Goal: Information Seeking & Learning: Learn about a topic

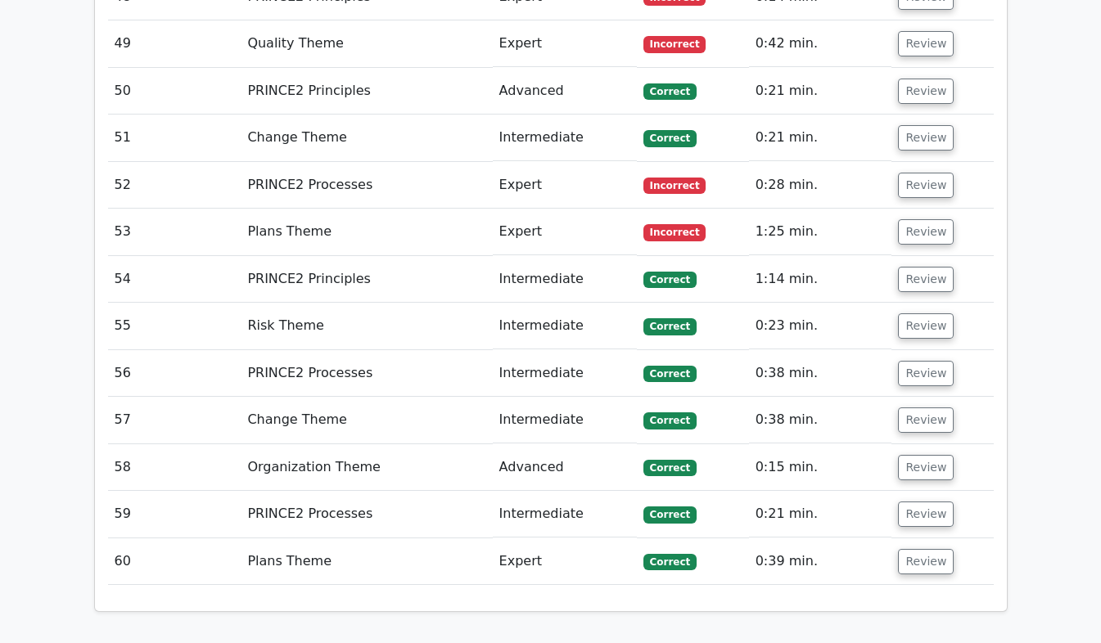
scroll to position [5203, 0]
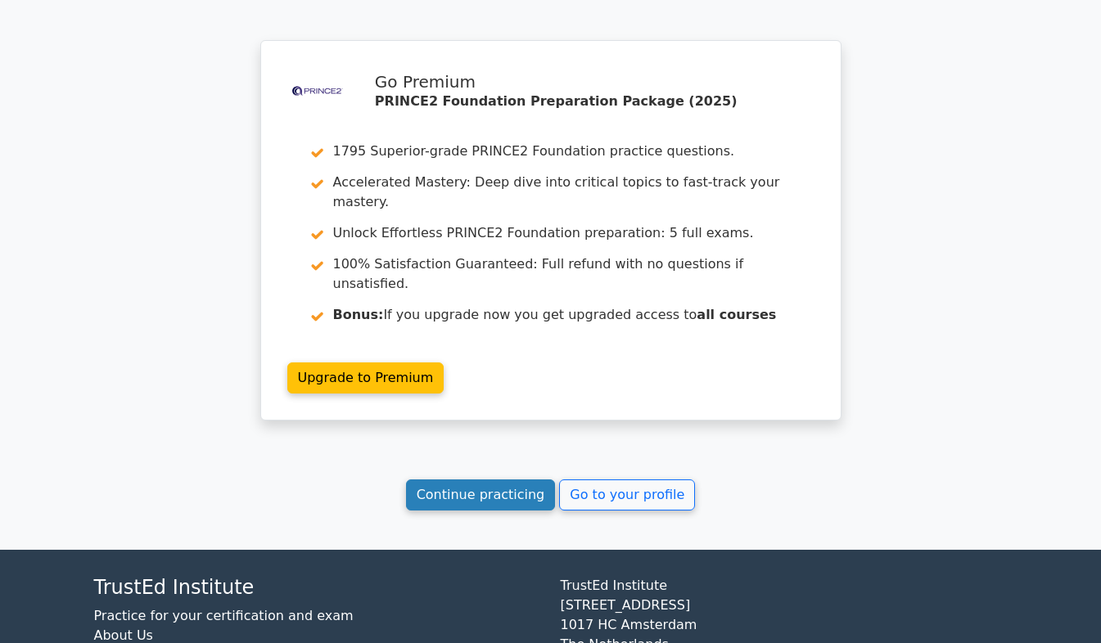
click at [485, 480] on link "Continue practicing" at bounding box center [481, 495] width 150 height 31
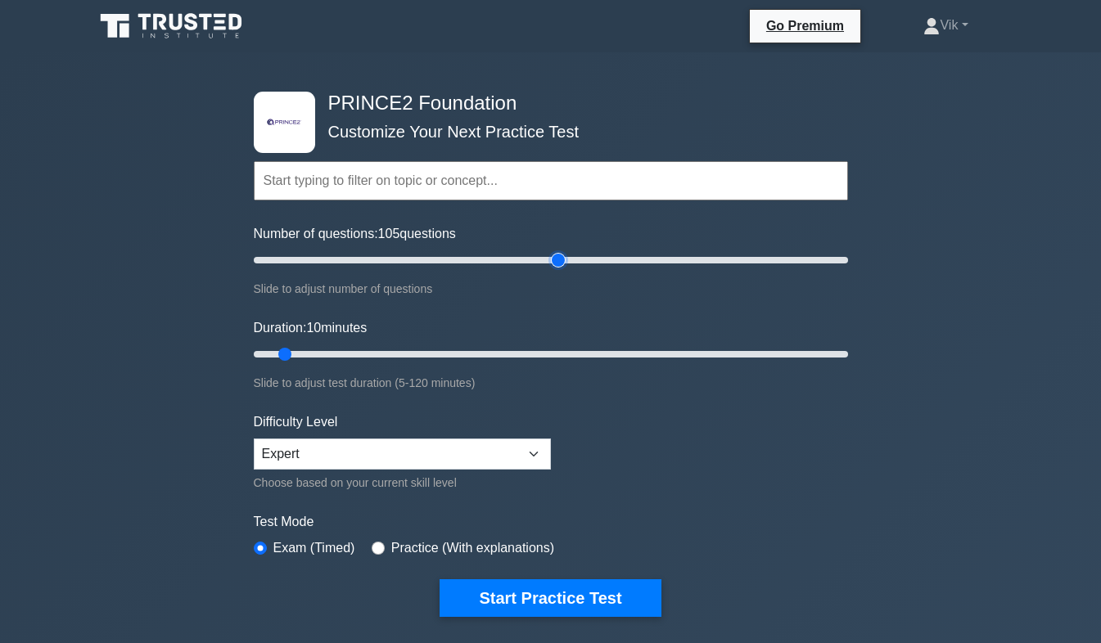
click at [561, 256] on input "Number of questions: 105 questions" at bounding box center [551, 260] width 594 height 20
click at [435, 257] on input "Number of questions: 105 questions" at bounding box center [551, 260] width 594 height 20
click at [509, 255] on input "Number of questions: 90 questions" at bounding box center [551, 260] width 594 height 20
drag, startPoint x: 532, startPoint y: 259, endPoint x: 547, endPoint y: 231, distance: 31.5
click at [547, 231] on div "Number of questions: 90 questions Slide to adjust number of questions" at bounding box center [551, 261] width 594 height 74
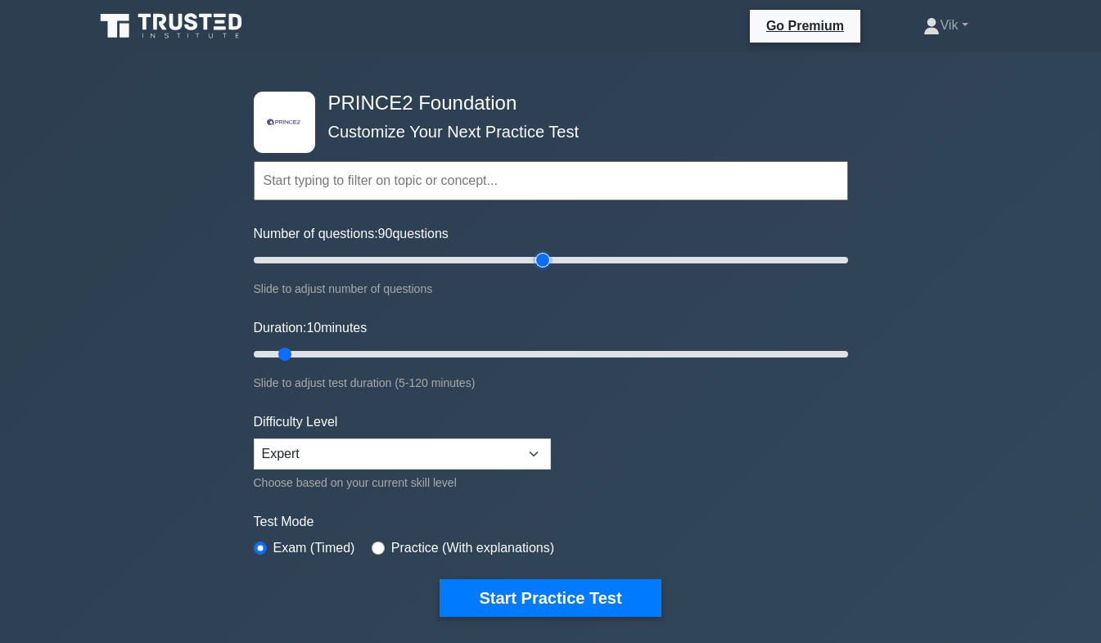
type input "100"
click at [538, 262] on input "Number of questions: 90 questions" at bounding box center [551, 260] width 594 height 20
click at [848, 583] on div ".st0{fill-rule:evenodd;clip-rule:evenodd;fill:#000041;} .st1{fill-rule:evenodd;…" at bounding box center [551, 354] width 614 height 604
drag, startPoint x: 803, startPoint y: 531, endPoint x: 723, endPoint y: 498, distance: 86.6
click at [723, 498] on form "Topics Introduction to PRINCE2 PRINCE2 Principles Organization Theme Business C…" at bounding box center [551, 364] width 594 height 506
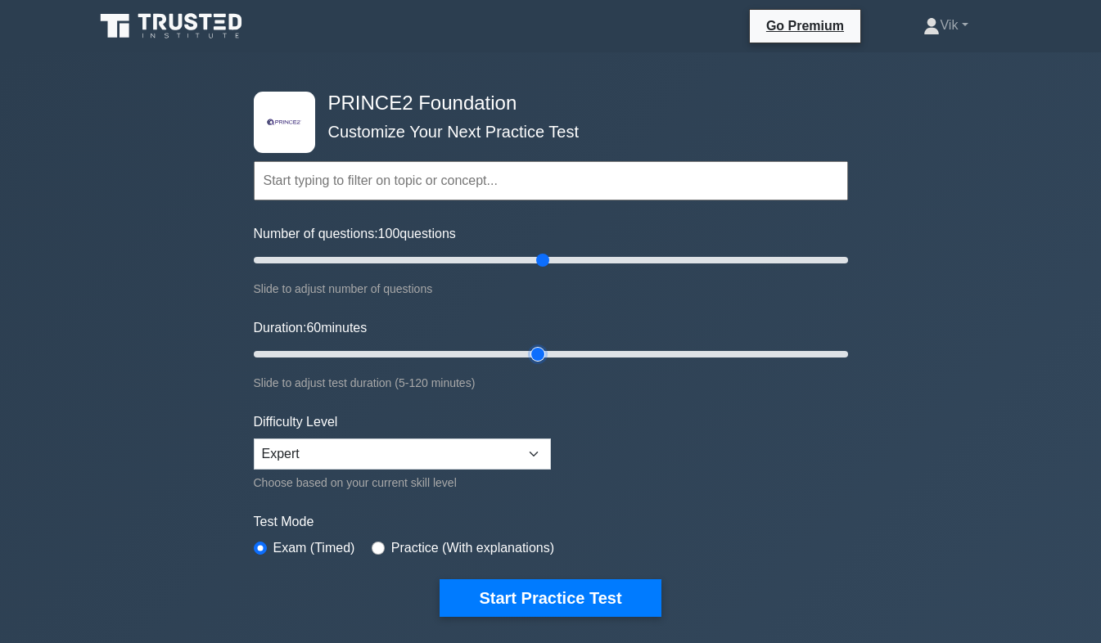
type input "60"
click at [543, 349] on input "Duration: 60 minutes" at bounding box center [551, 354] width 594 height 20
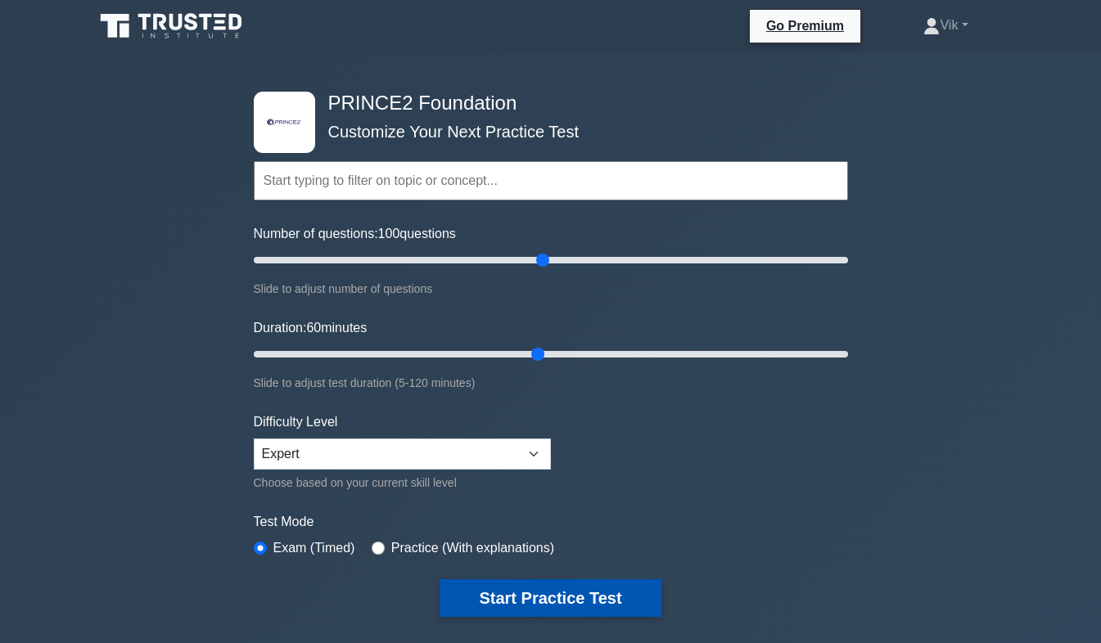
click at [547, 597] on button "Start Practice Test" at bounding box center [549, 598] width 221 height 38
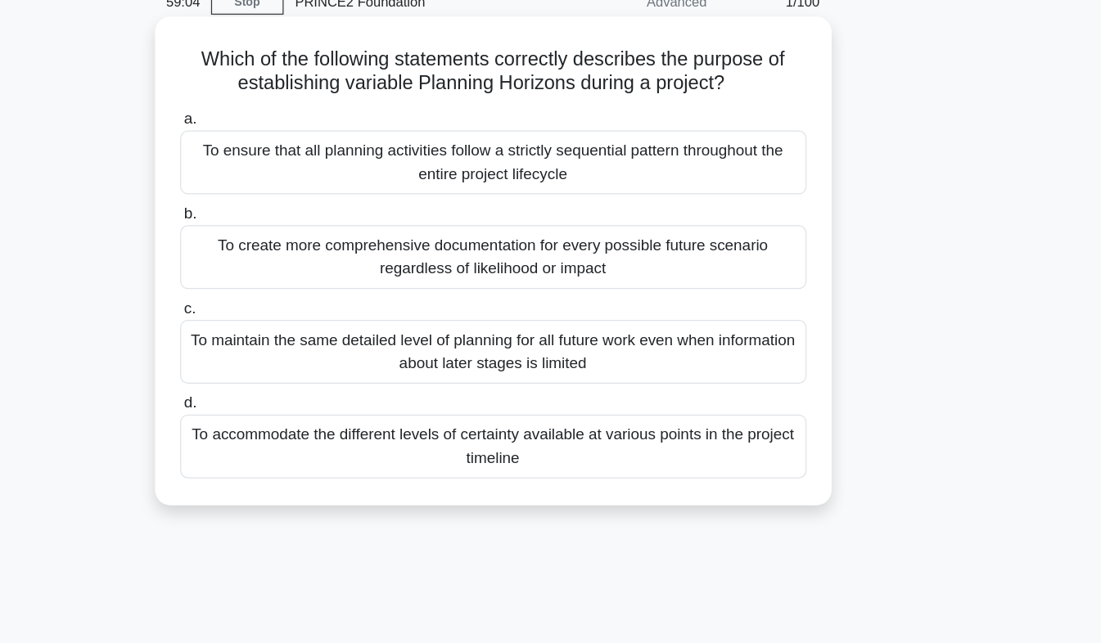
click at [768, 463] on div "To accommodate the different levels of certainty available at various points in…" at bounding box center [551, 456] width 530 height 54
click at [286, 425] on input "d. To accommodate the different levels of certainty available at various points…" at bounding box center [286, 419] width 0 height 11
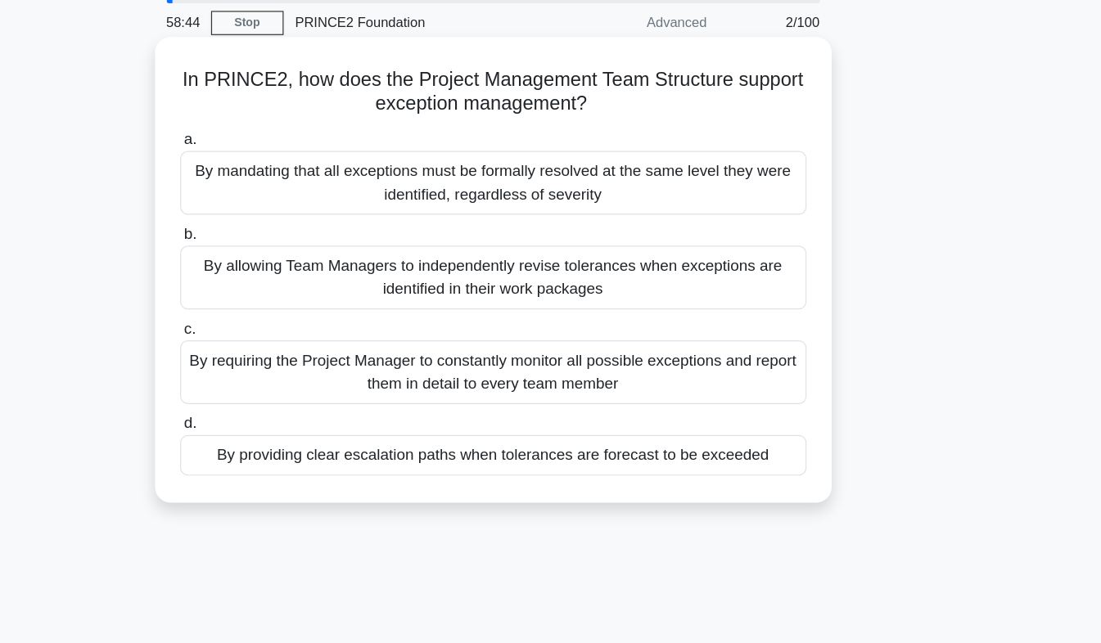
click at [775, 457] on div "By providing clear escalation paths when tolerances are forecast to be exceeded" at bounding box center [551, 446] width 530 height 34
click at [286, 425] on input "d. By providing clear escalation paths when tolerances are forecast to be excee…" at bounding box center [286, 419] width 0 height 11
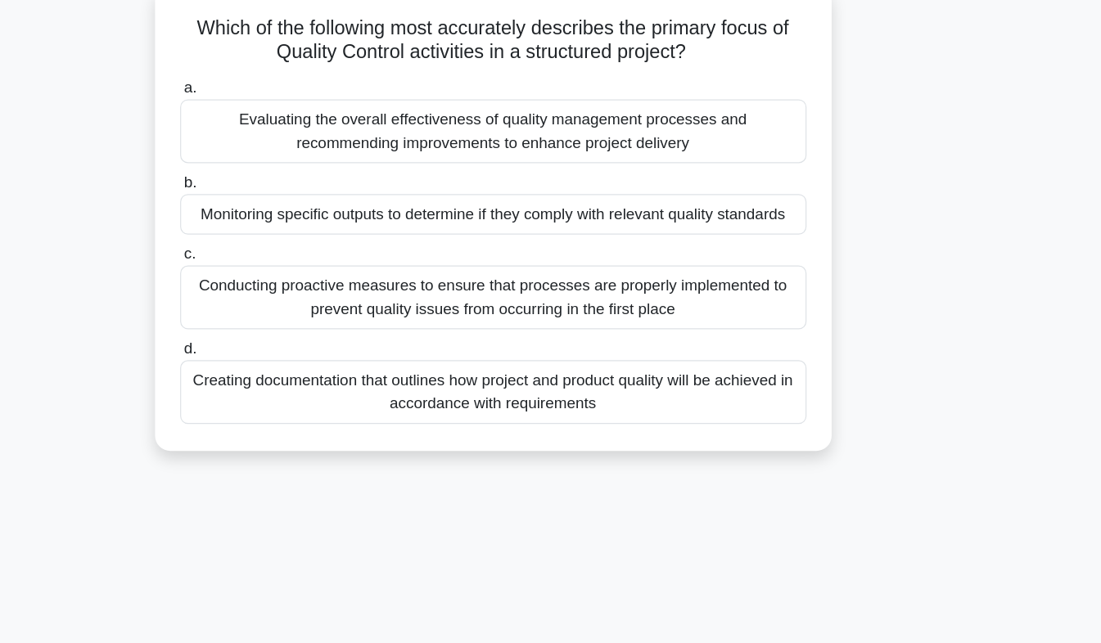
scroll to position [11, 0]
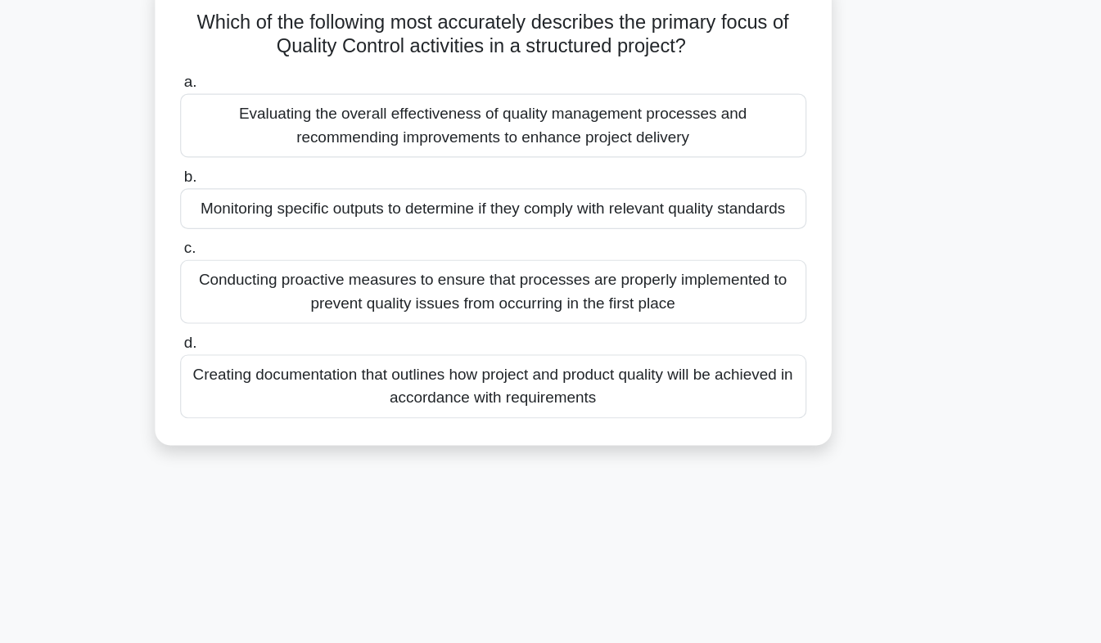
click at [770, 286] on div "Monitoring specific outputs to determine if they comply with relevant quality s…" at bounding box center [551, 275] width 530 height 34
click at [286, 254] on input "b. Monitoring specific outputs to determine if they comply with relevant qualit…" at bounding box center [286, 248] width 0 height 11
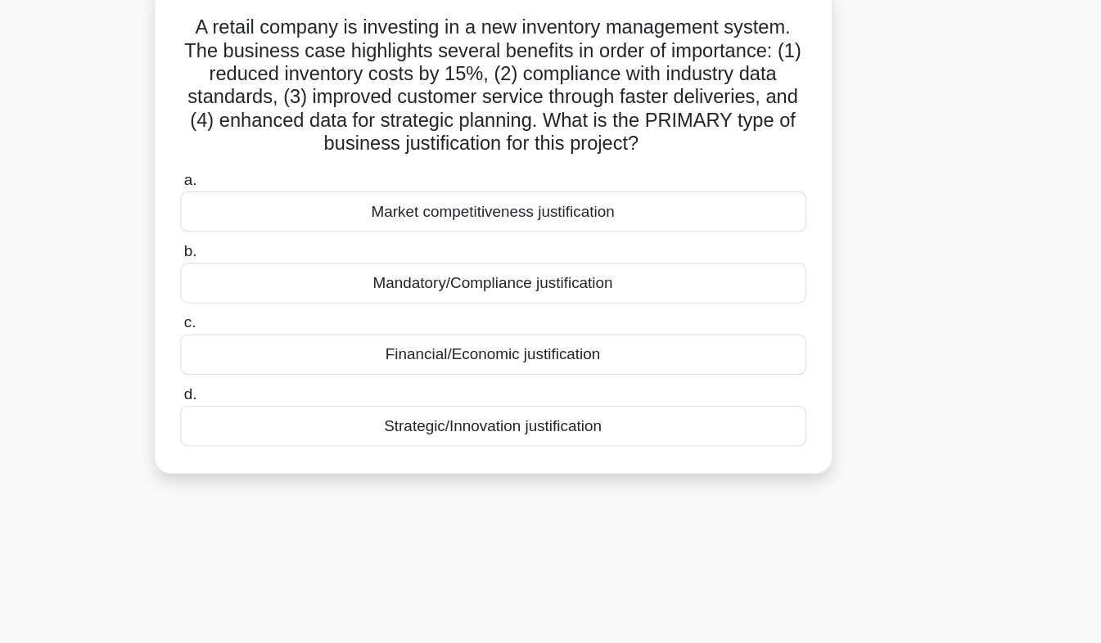
scroll to position [0, 0]
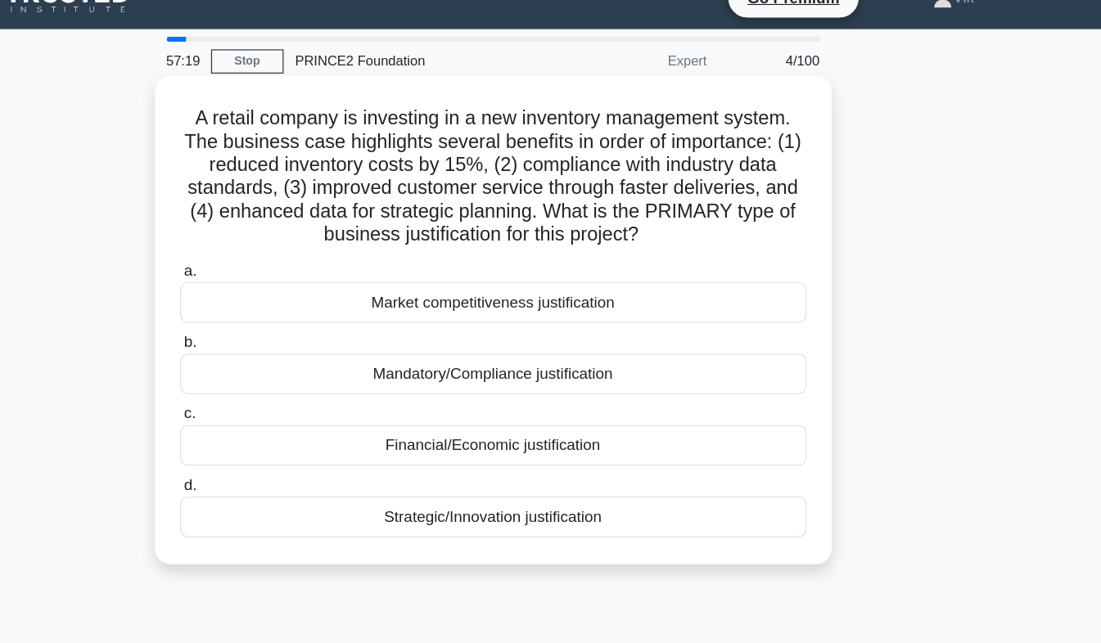
click at [655, 422] on div "Financial/Economic justification" at bounding box center [551, 405] width 530 height 34
click at [286, 384] on input "c. Financial/Economic justification" at bounding box center [286, 378] width 0 height 11
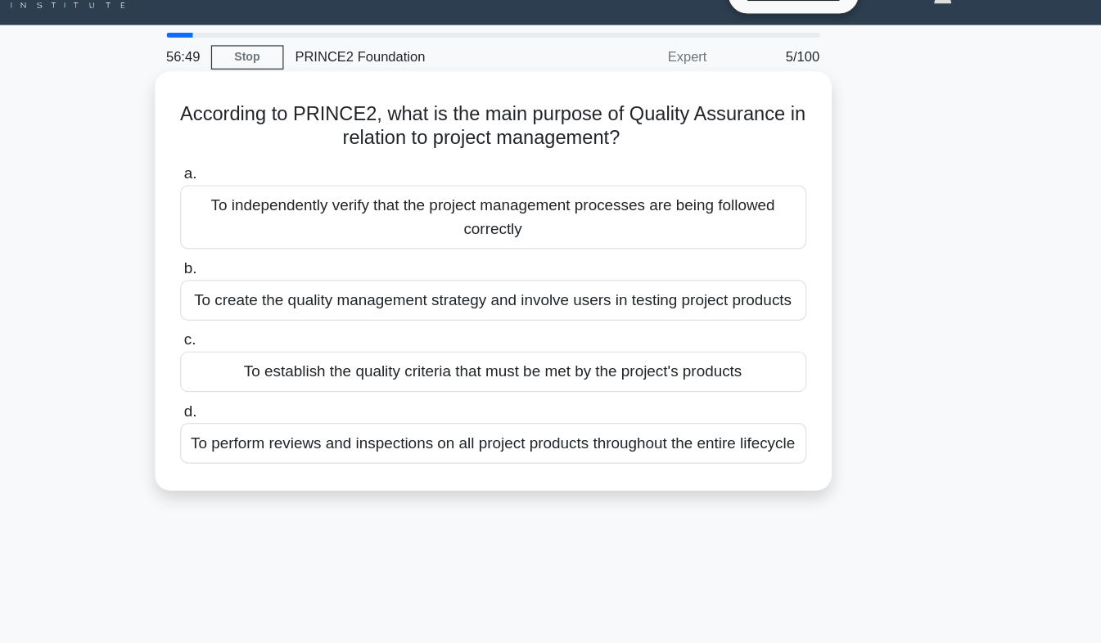
click at [768, 214] on div "To independently verify that the project management processes are being followe…" at bounding box center [551, 215] width 530 height 54
click at [286, 184] on input "a. To independently verify that the project management processes are being foll…" at bounding box center [286, 178] width 0 height 11
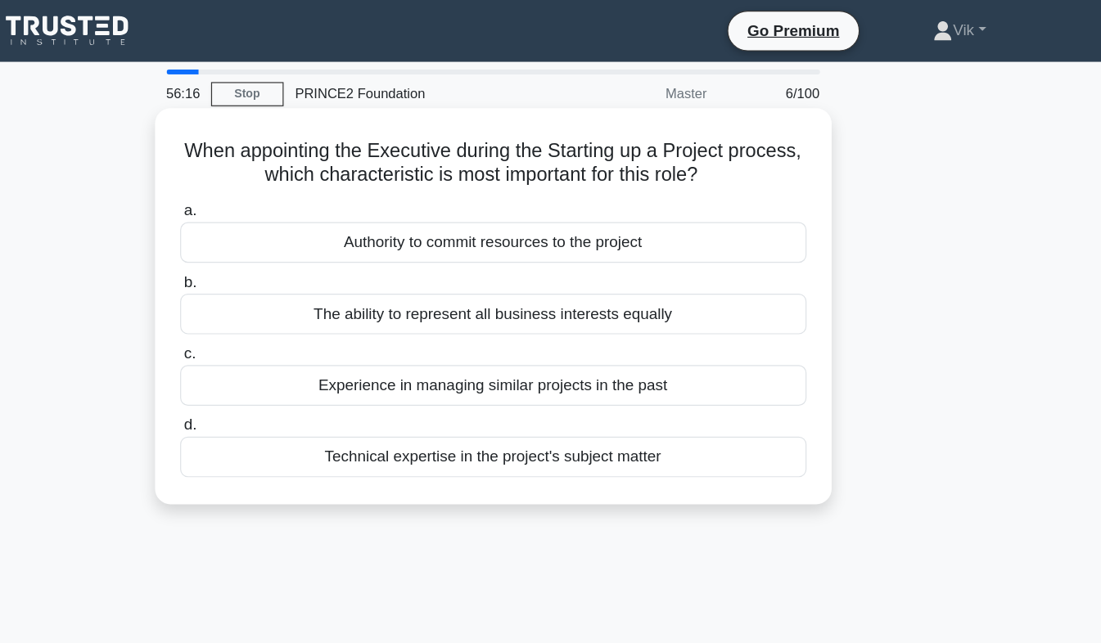
click at [580, 207] on div "Authority to commit resources to the project" at bounding box center [551, 205] width 530 height 34
click at [286, 184] on input "a. Authority to commit resources to the project" at bounding box center [286, 178] width 0 height 11
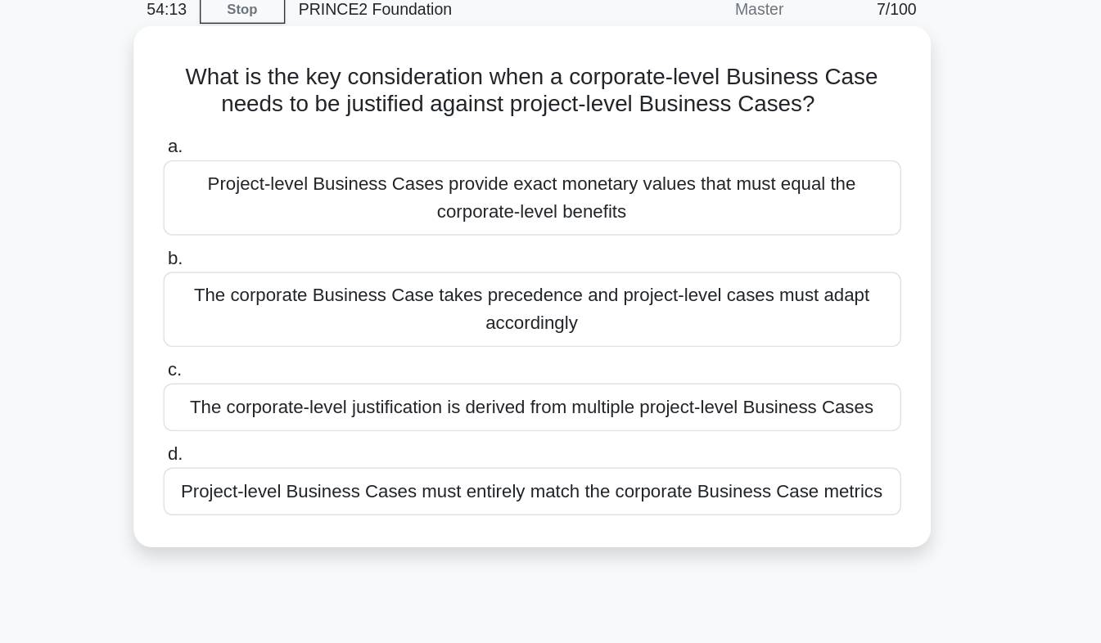
click at [737, 300] on div "The corporate Business Case takes precedence and project-level cases must adapt…" at bounding box center [551, 295] width 530 height 54
click at [286, 264] on input "b. The corporate Business Case takes precedence and project-level cases must ad…" at bounding box center [286, 259] width 0 height 11
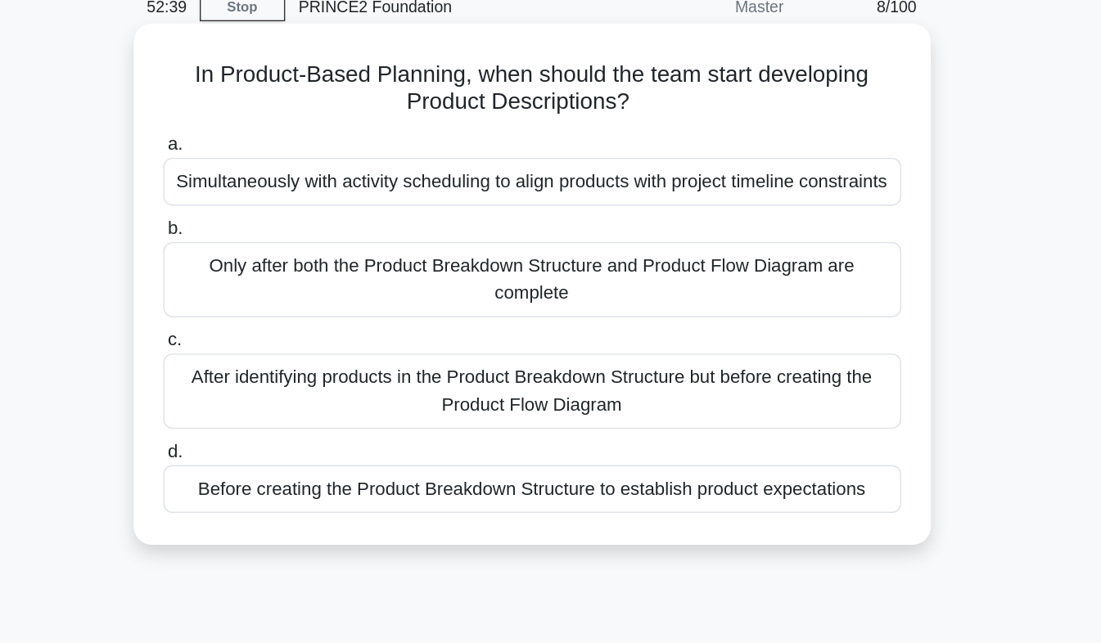
click at [762, 299] on div "Only after both the Product Breakdown Structure and Product Flow Diagram are co…" at bounding box center [551, 276] width 530 height 54
click at [286, 245] on input "b. Only after both the Product Breakdown Structure and Product Flow Diagram are…" at bounding box center [286, 239] width 0 height 11
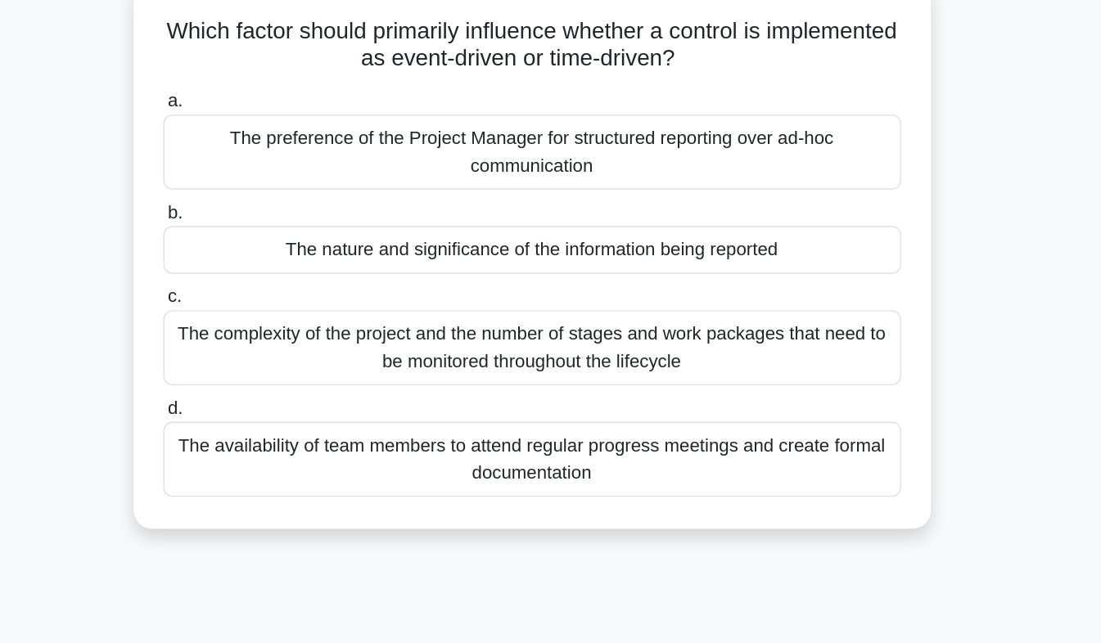
click at [716, 295] on div "The nature and significance of the information being reported" at bounding box center [551, 285] width 530 height 34
click at [286, 264] on input "b. The nature and significance of the information being reported" at bounding box center [286, 259] width 0 height 11
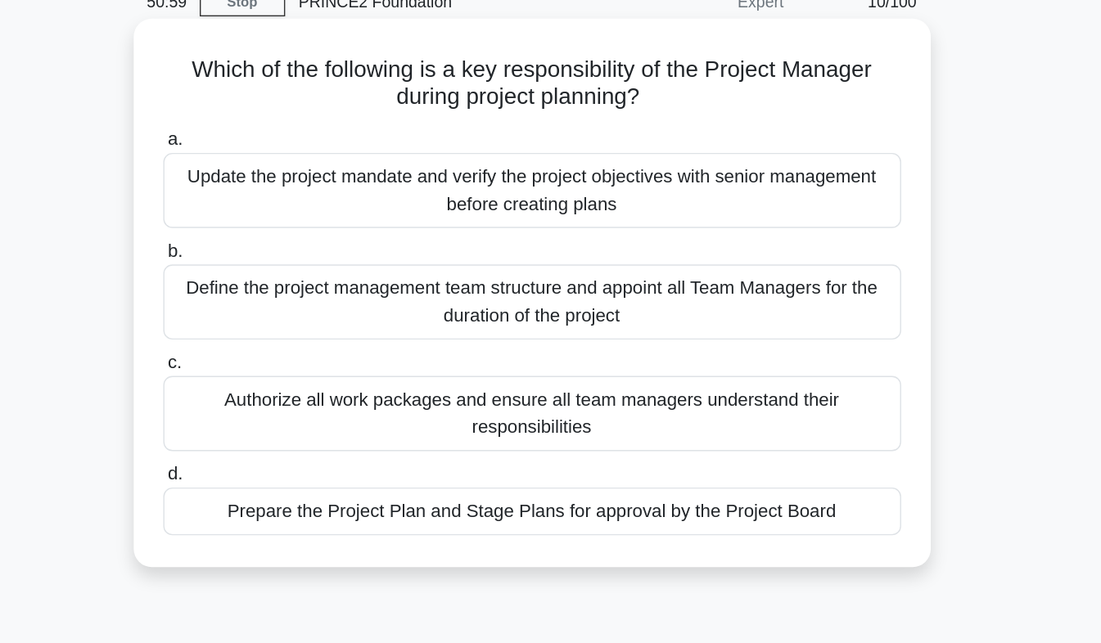
click at [759, 453] on div "Prepare the Project Plan and Stage Plans for approval by the Project Board" at bounding box center [551, 446] width 530 height 34
click at [286, 425] on input "d. Prepare the Project Plan and Stage Plans for approval by the Project Board" at bounding box center [286, 419] width 0 height 11
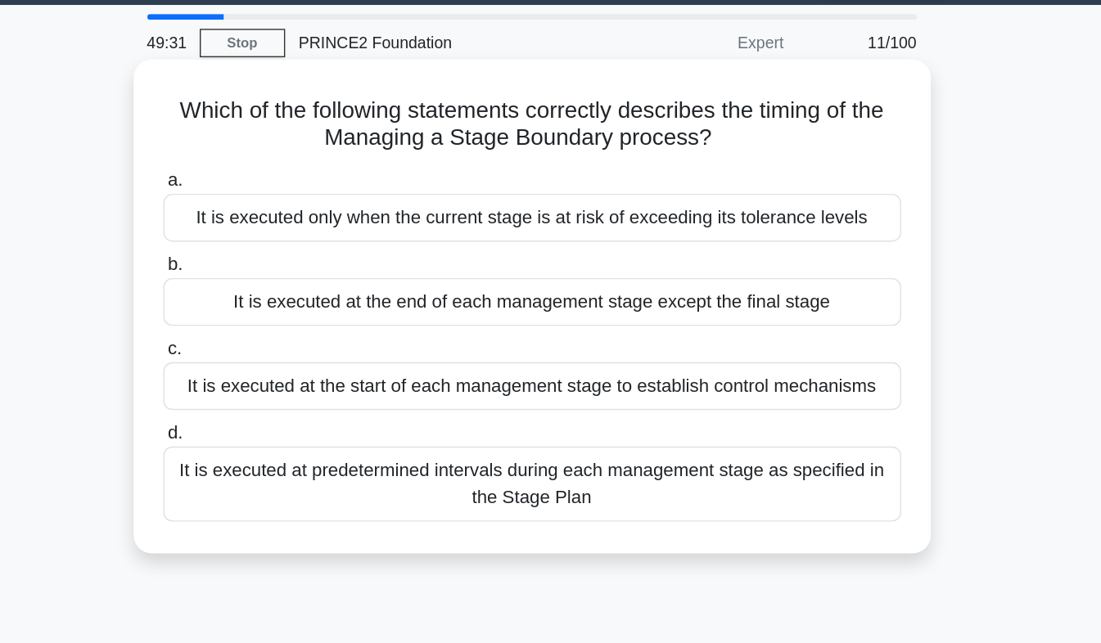
click at [759, 272] on div "It is executed at the end of each management stage except the final stage" at bounding box center [551, 266] width 530 height 34
click at [286, 245] on input "b. It is executed at the end of each management stage except the final stage" at bounding box center [286, 239] width 0 height 11
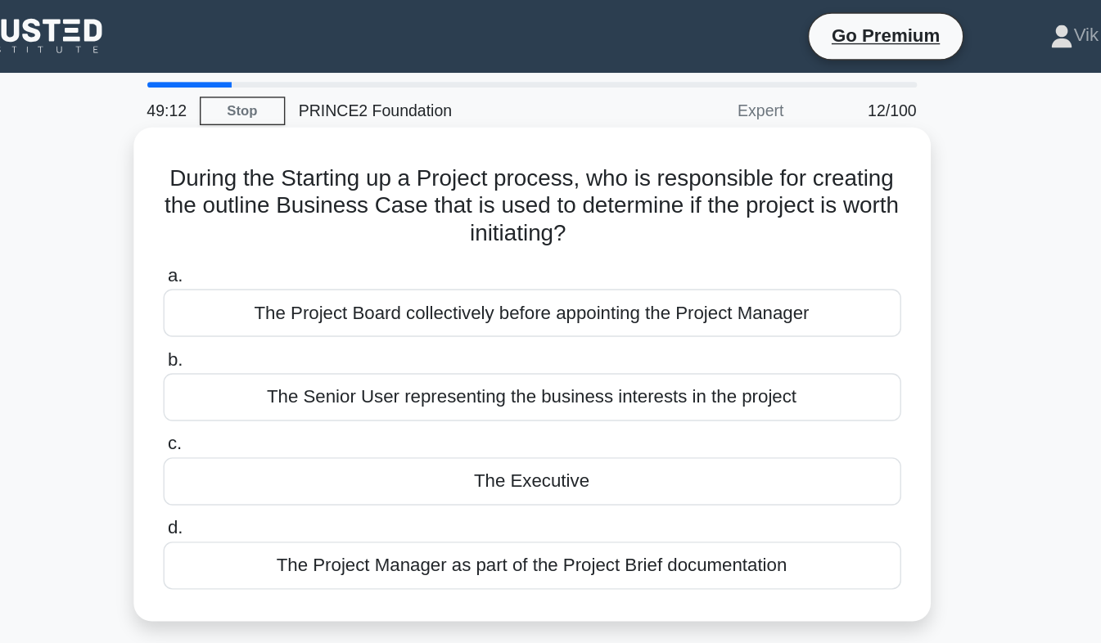
click at [698, 353] on div "The Executive" at bounding box center [551, 346] width 530 height 34
click at [286, 325] on input "c. The Executive" at bounding box center [286, 319] width 0 height 11
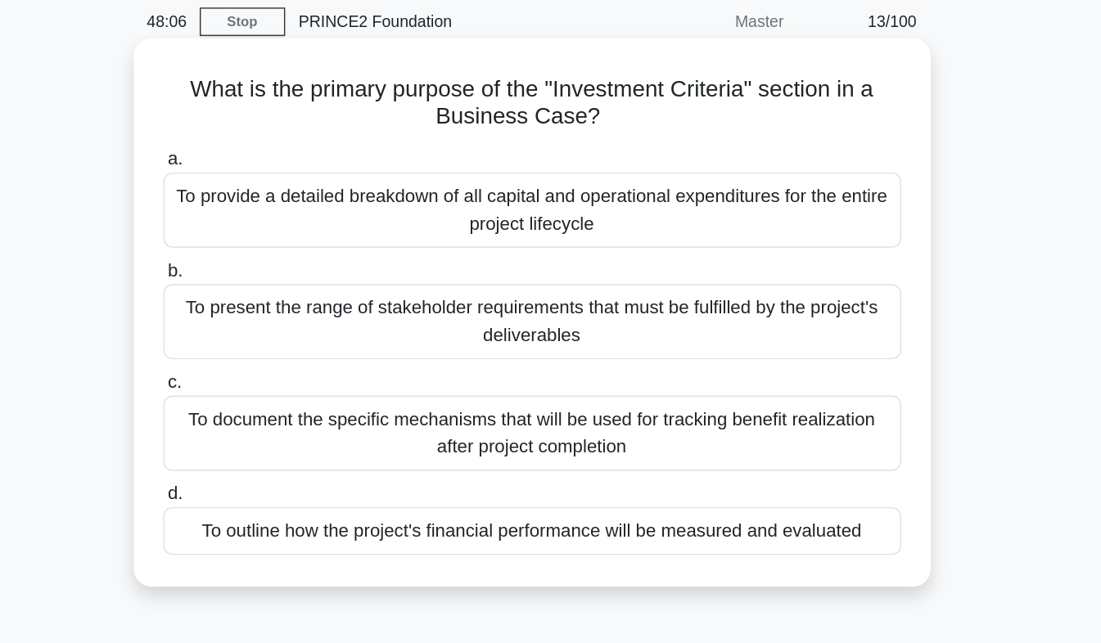
click at [756, 214] on div "To provide a detailed breakdown of all capital and operational expenditures for…" at bounding box center [551, 215] width 530 height 54
click at [286, 184] on input "a. To provide a detailed breakdown of all capital and operational expenditures …" at bounding box center [286, 178] width 0 height 11
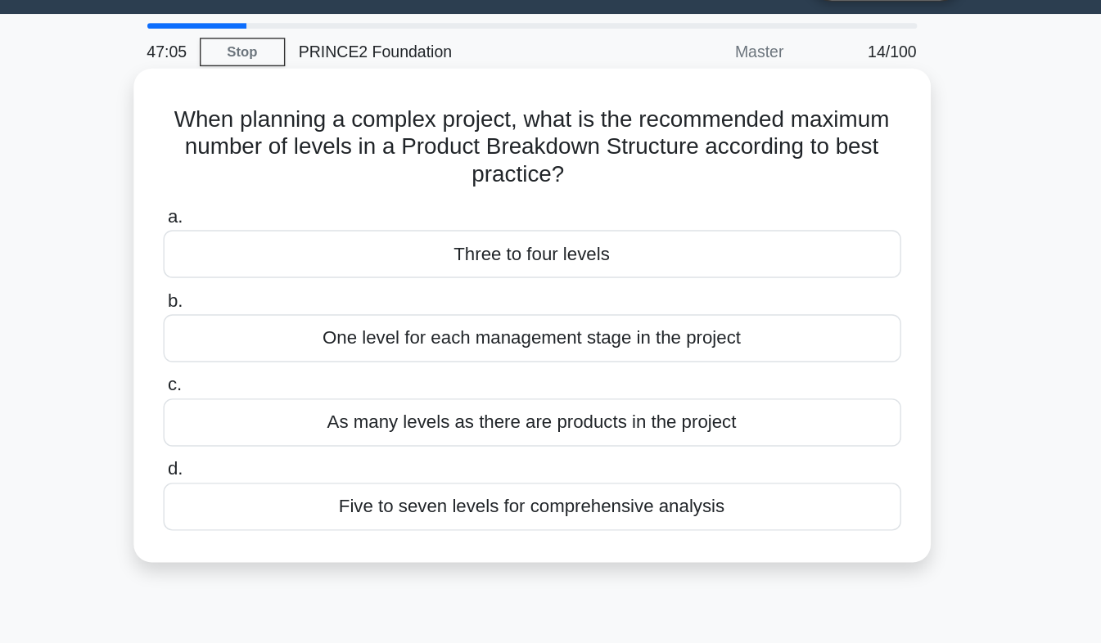
click at [763, 359] on div "As many levels as there are products in the project" at bounding box center [551, 346] width 530 height 34
click at [286, 325] on input "c. As many levels as there are products in the project" at bounding box center [286, 319] width 0 height 11
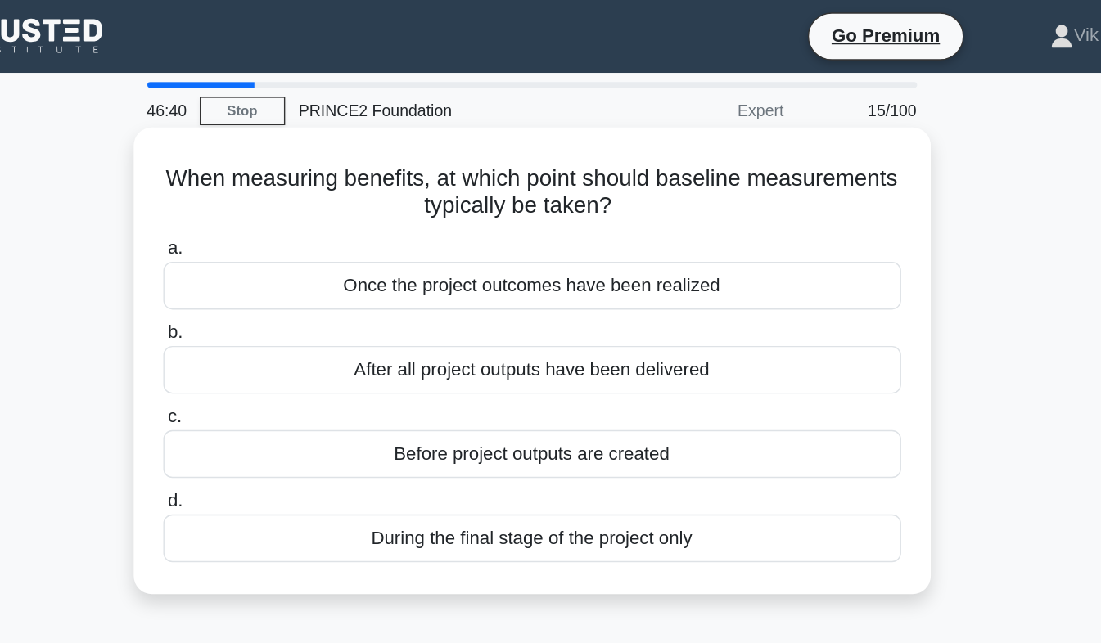
click at [708, 339] on div "Before project outputs are created" at bounding box center [551, 326] width 530 height 34
click at [286, 305] on input "c. Before project outputs are created" at bounding box center [286, 300] width 0 height 11
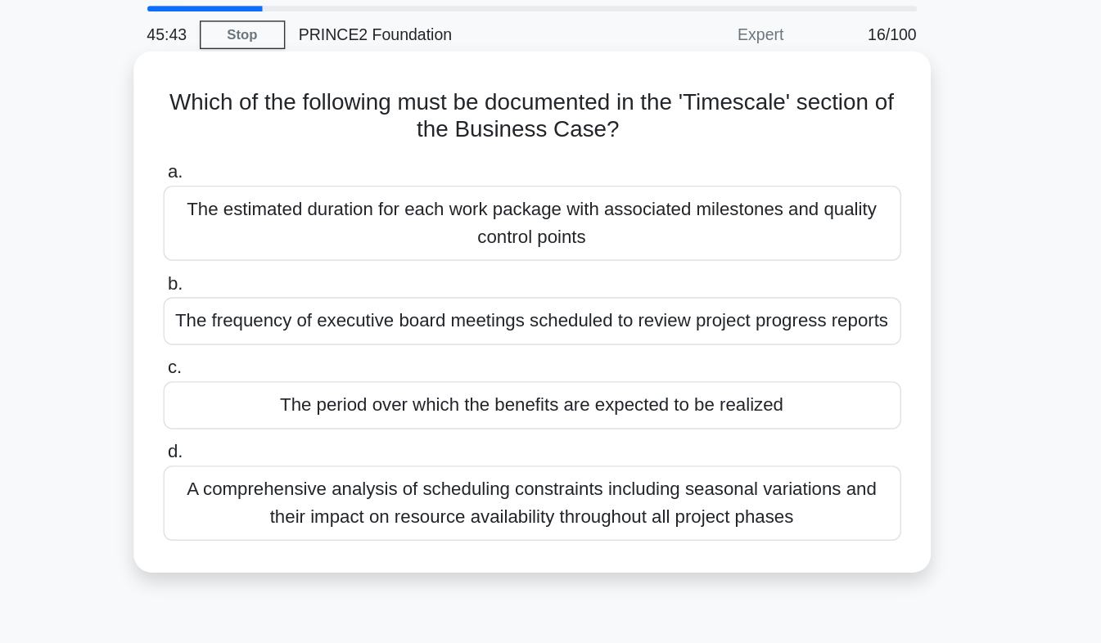
click at [785, 226] on div "The estimated duration for each work package with associated milestones and qua…" at bounding box center [551, 215] width 530 height 54
click at [286, 184] on input "a. The estimated duration for each work package with associated milestones and …" at bounding box center [286, 178] width 0 height 11
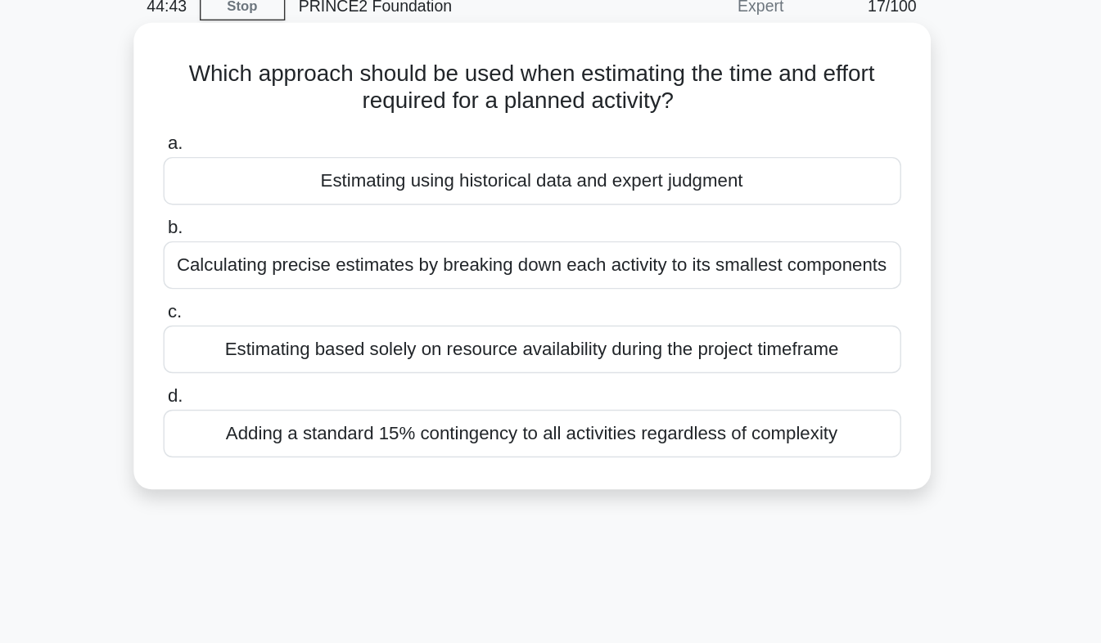
click at [777, 277] on div "Calculating precise estimates by breaking down each activity to its smallest co…" at bounding box center [551, 266] width 530 height 34
click at [286, 245] on input "b. Calculating precise estimates by breaking down each activity to its smallest…" at bounding box center [286, 239] width 0 height 11
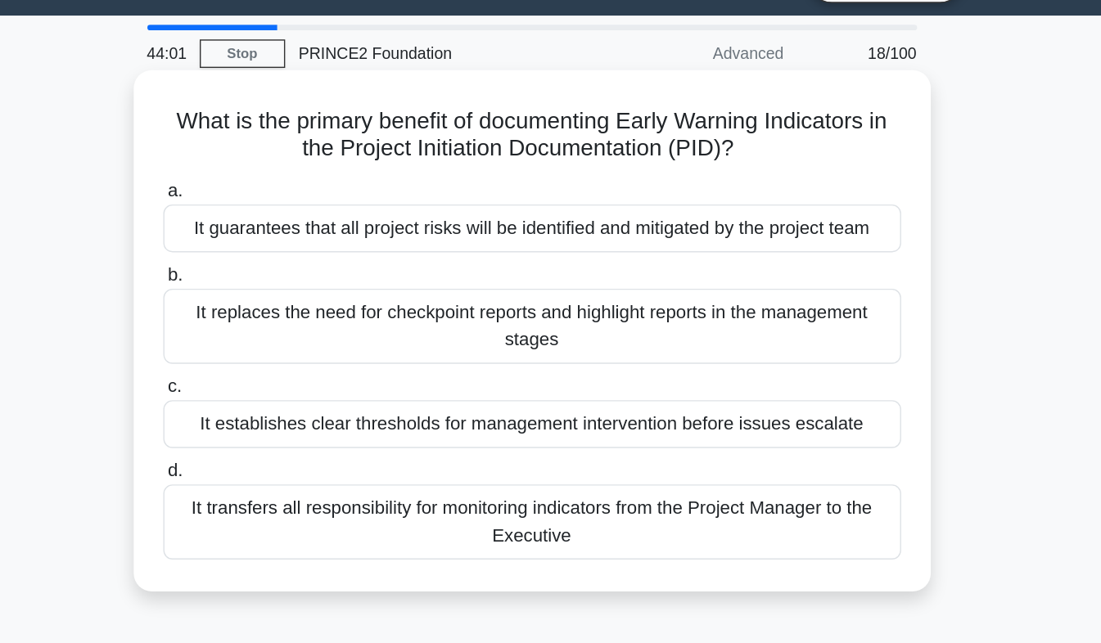
click at [773, 215] on div "It guarantees that all project risks will be identified and mitigated by the pr…" at bounding box center [551, 205] width 530 height 34
click at [286, 184] on input "a. It guarantees that all project risks will be identified and mitigated by the…" at bounding box center [286, 178] width 0 height 11
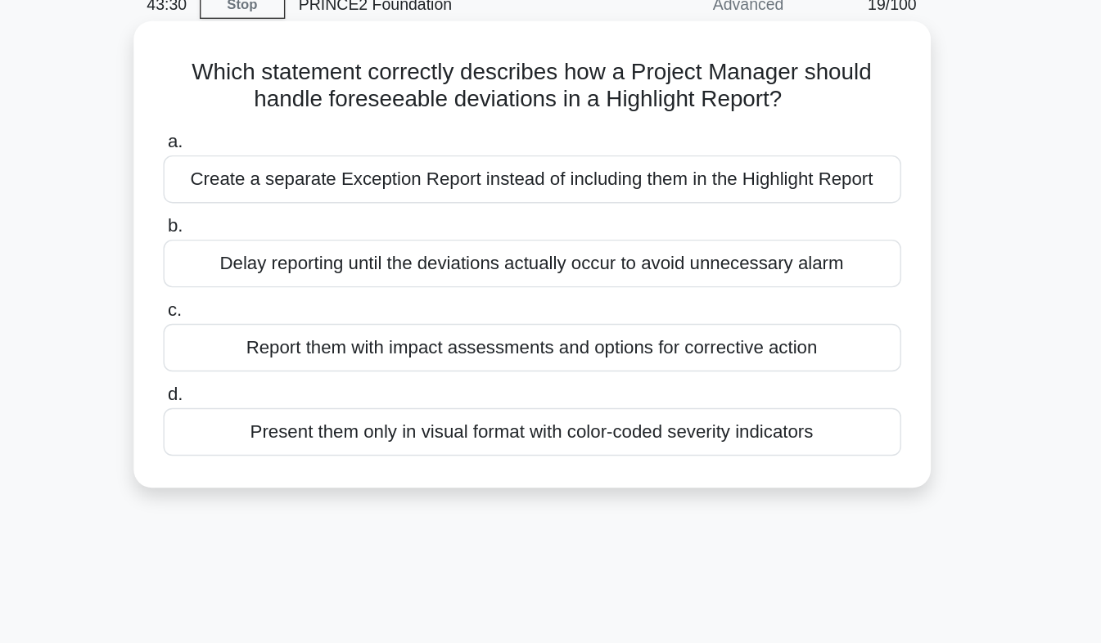
click at [756, 336] on div "Report them with impact assessments and options for corrective action" at bounding box center [551, 326] width 530 height 34
click at [286, 305] on input "c. Report them with impact assessments and options for corrective action" at bounding box center [286, 300] width 0 height 11
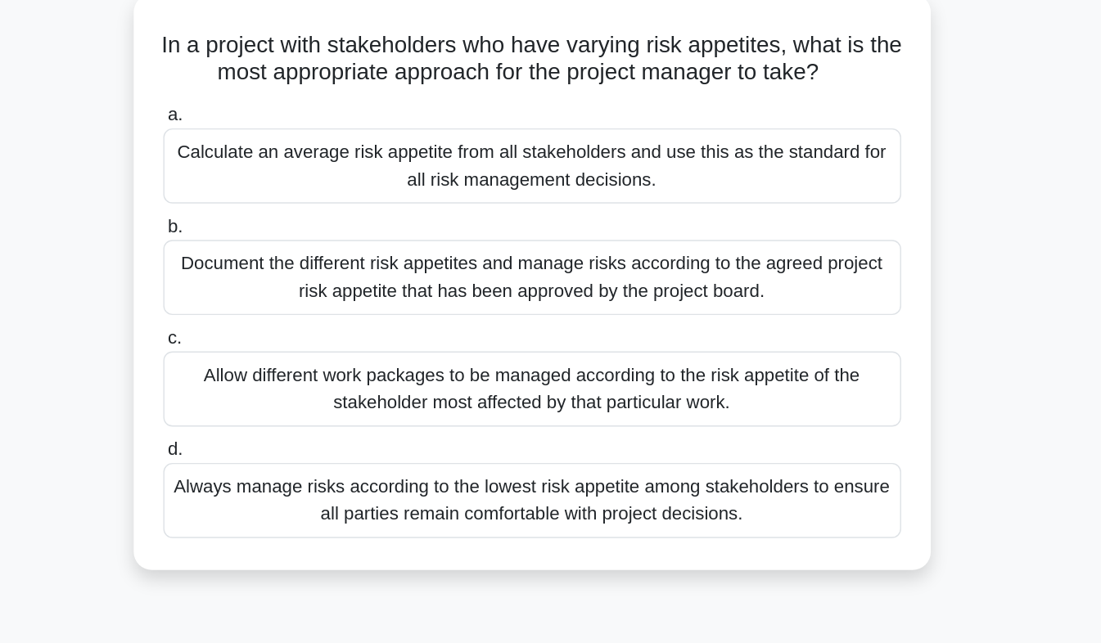
click at [754, 299] on div "Document the different risk appetites and manage risks according to the agreed …" at bounding box center [551, 295] width 530 height 54
click at [286, 264] on input "b. Document the different risk appetites and manage risks according to the agre…" at bounding box center [286, 259] width 0 height 11
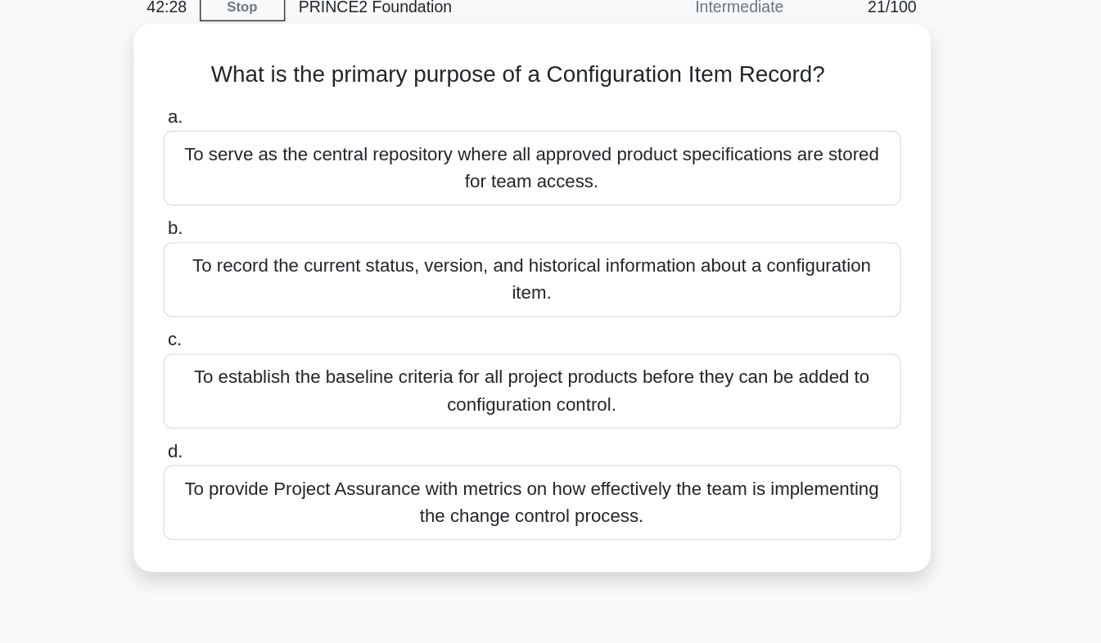
click at [774, 279] on div "To record the current status, version, and historical information about a confi…" at bounding box center [551, 276] width 530 height 54
click at [286, 245] on input "b. To record the current status, version, and historical information about a co…" at bounding box center [286, 239] width 0 height 11
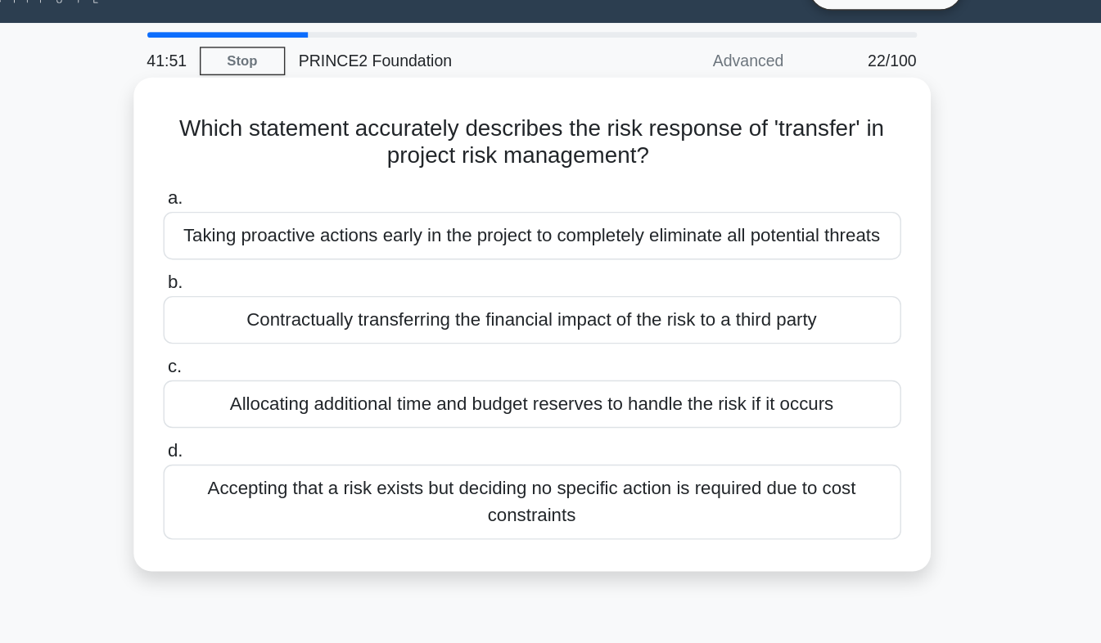
click at [763, 275] on div "Contractually transferring the financial impact of the risk to a third party" at bounding box center [551, 266] width 530 height 34
click at [286, 245] on input "b. Contractually transferring the financial impact of the risk to a third party" at bounding box center [286, 239] width 0 height 11
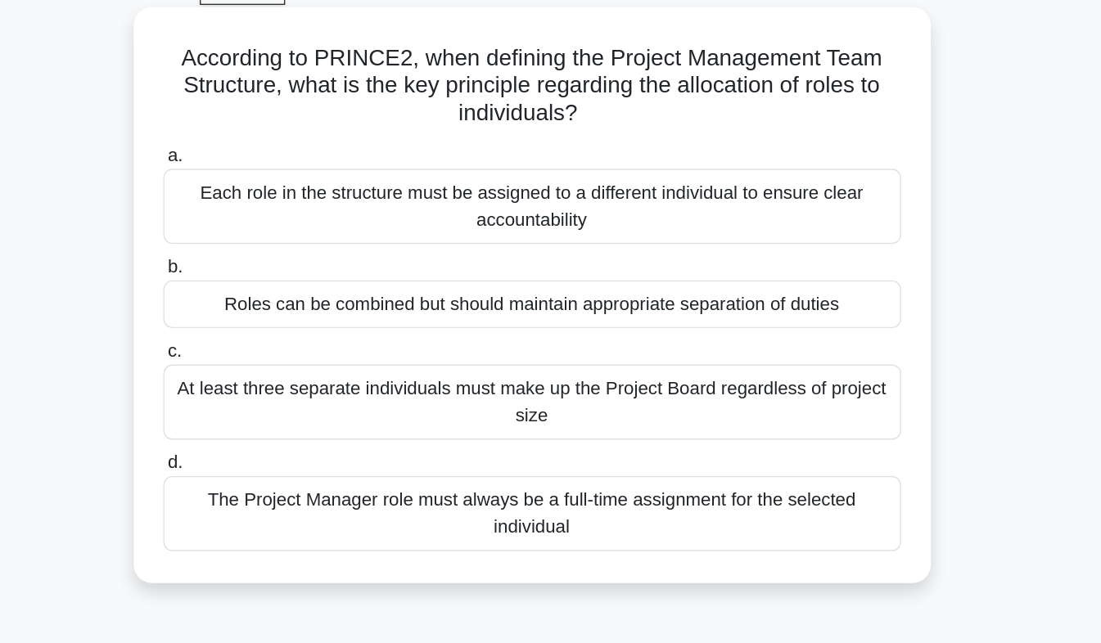
click at [784, 320] on div "Roles can be combined but should maintain appropriate separation of duties" at bounding box center [551, 305] width 530 height 34
click at [286, 284] on input "b. Roles can be combined but should maintain appropriate separation of duties" at bounding box center [286, 278] width 0 height 11
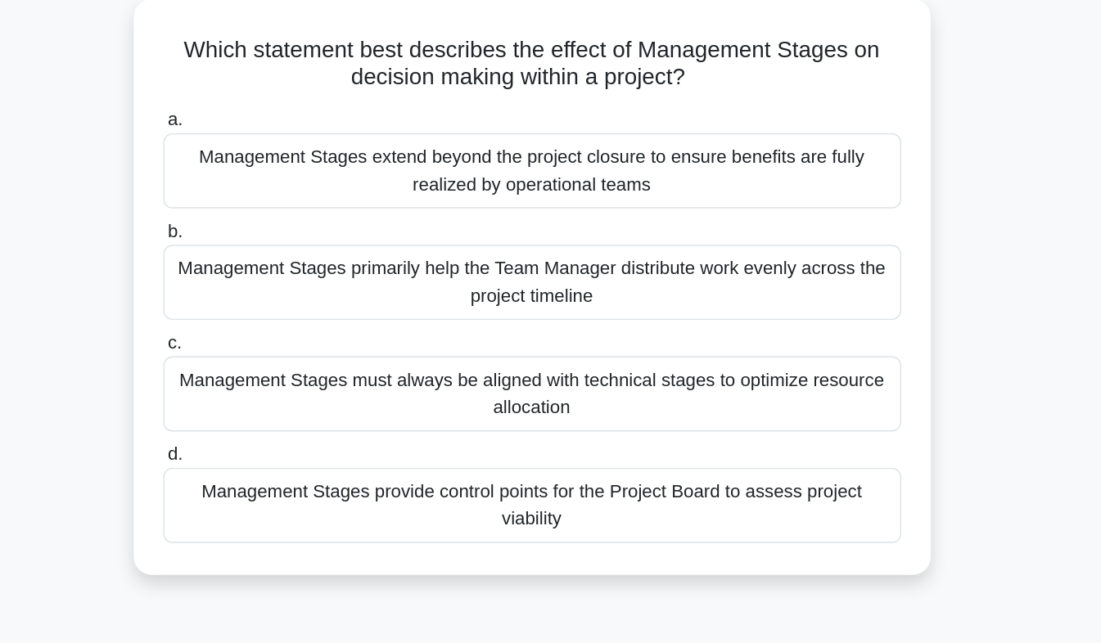
click at [786, 467] on div "Management Stages provide control points for the Project Board to assess projec…" at bounding box center [551, 456] width 530 height 54
click at [286, 425] on input "d. Management Stages provide control points for the Project Board to assess pro…" at bounding box center [286, 419] width 0 height 11
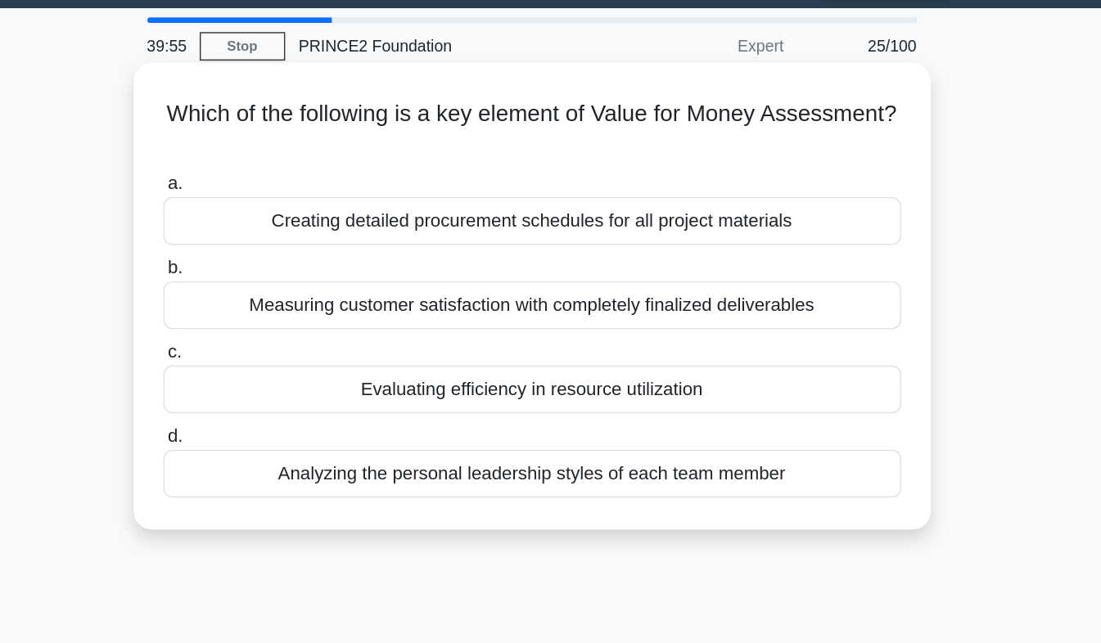
click at [761, 282] on div "Measuring customer satisfaction with completely finalized deliverables" at bounding box center [551, 266] width 530 height 34
click at [286, 245] on input "b. Measuring customer satisfaction with completely finalized deliverables" at bounding box center [286, 239] width 0 height 11
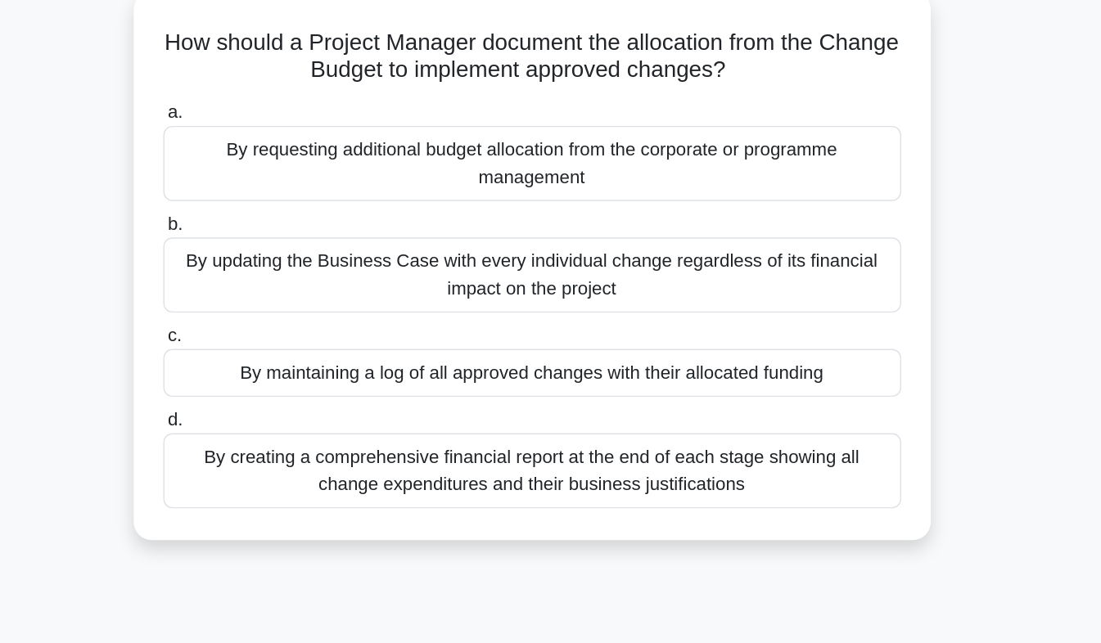
click at [775, 372] on div "By maintaining a log of all approved changes with their allocated funding" at bounding box center [551, 366] width 530 height 34
click at [286, 344] on input "c. By maintaining a log of all approved changes with their allocated funding" at bounding box center [286, 339] width 0 height 11
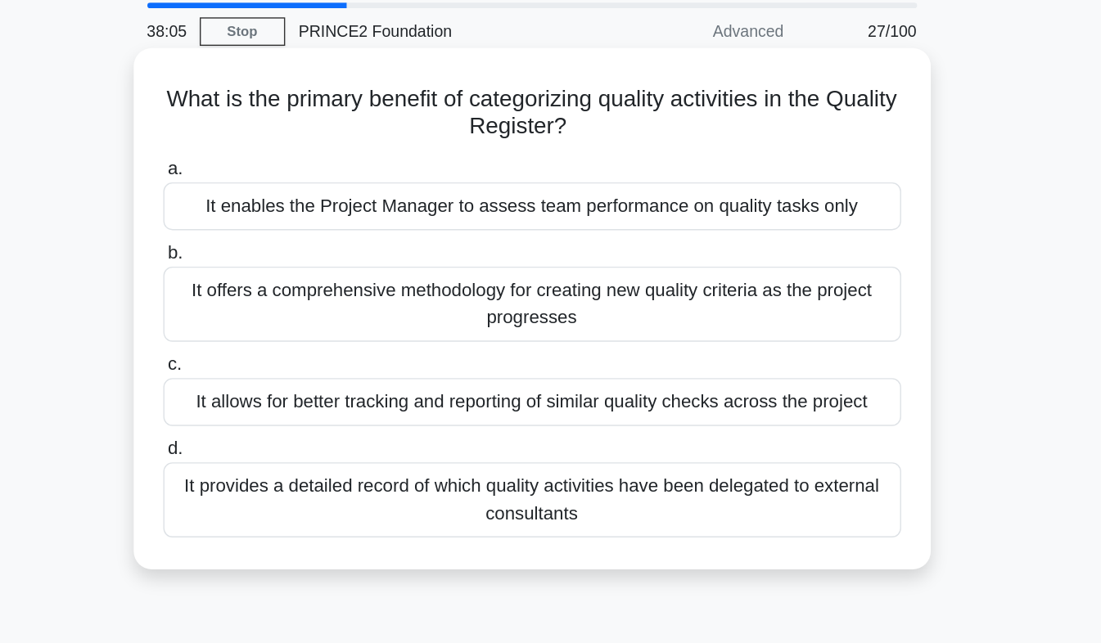
click at [780, 353] on div "It allows for better tracking and reporting of similar quality checks across th…" at bounding box center [551, 346] width 530 height 34
click at [286, 325] on input "c. It allows for better tracking and reporting of similar quality checks across…" at bounding box center [286, 319] width 0 height 11
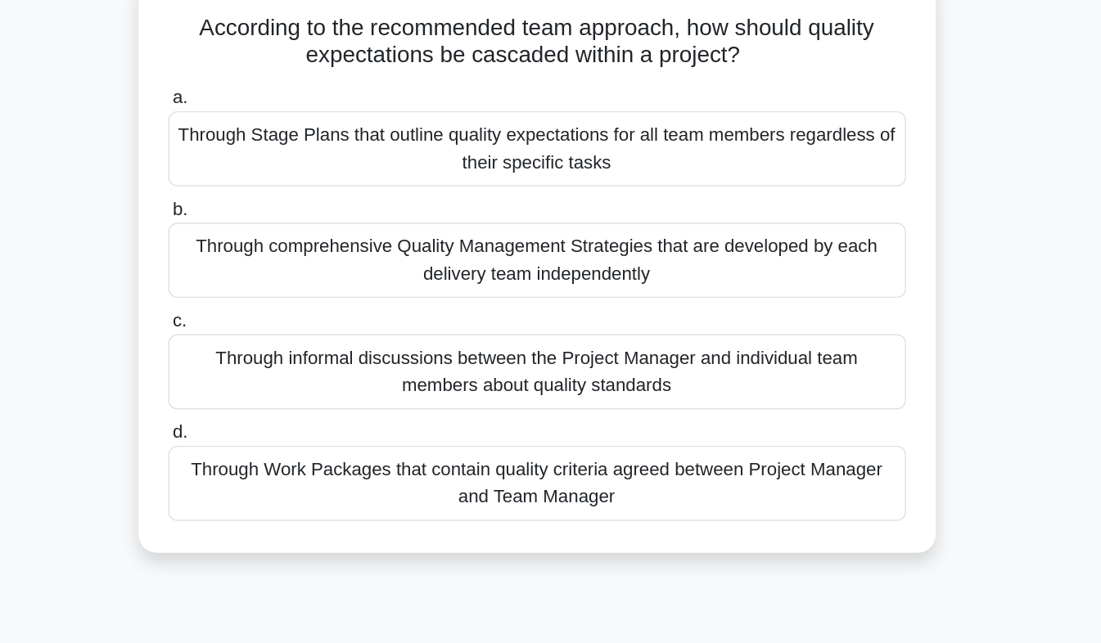
click at [772, 466] on div "Through Work Packages that contain quality criteria agreed between Project Mana…" at bounding box center [551, 456] width 530 height 54
click at [286, 425] on input "d. Through Work Packages that contain quality criteria agreed between Project M…" at bounding box center [286, 419] width 0 height 11
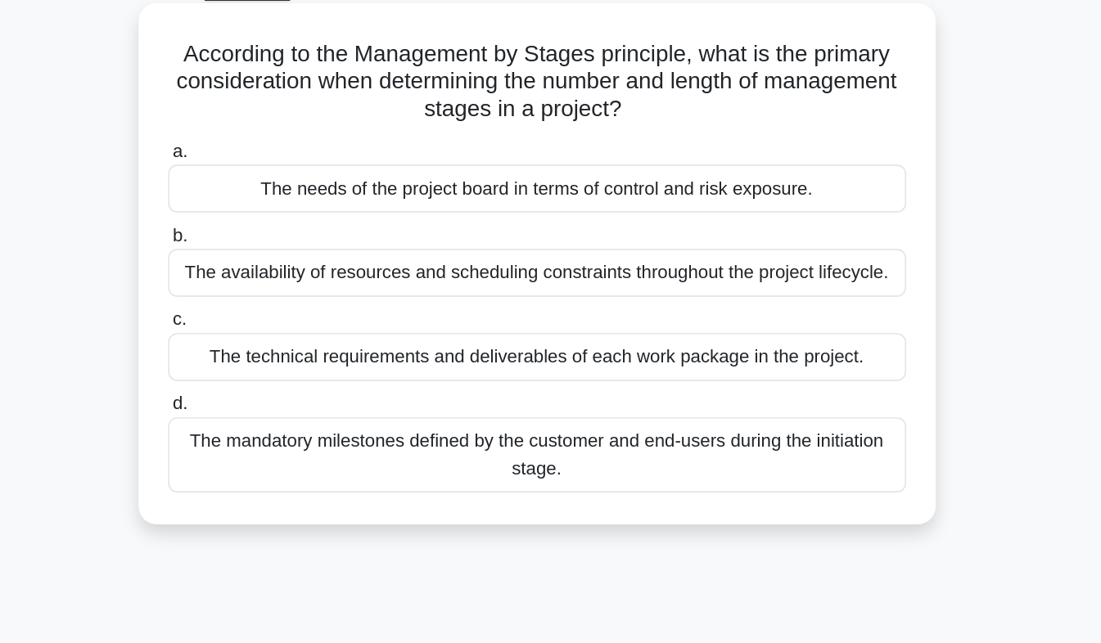
click at [776, 235] on div "The needs of the project board in terms of control and risk exposure." at bounding box center [551, 225] width 530 height 34
click at [286, 204] on input "a. The needs of the project board in terms of control and risk exposure." at bounding box center [286, 198] width 0 height 11
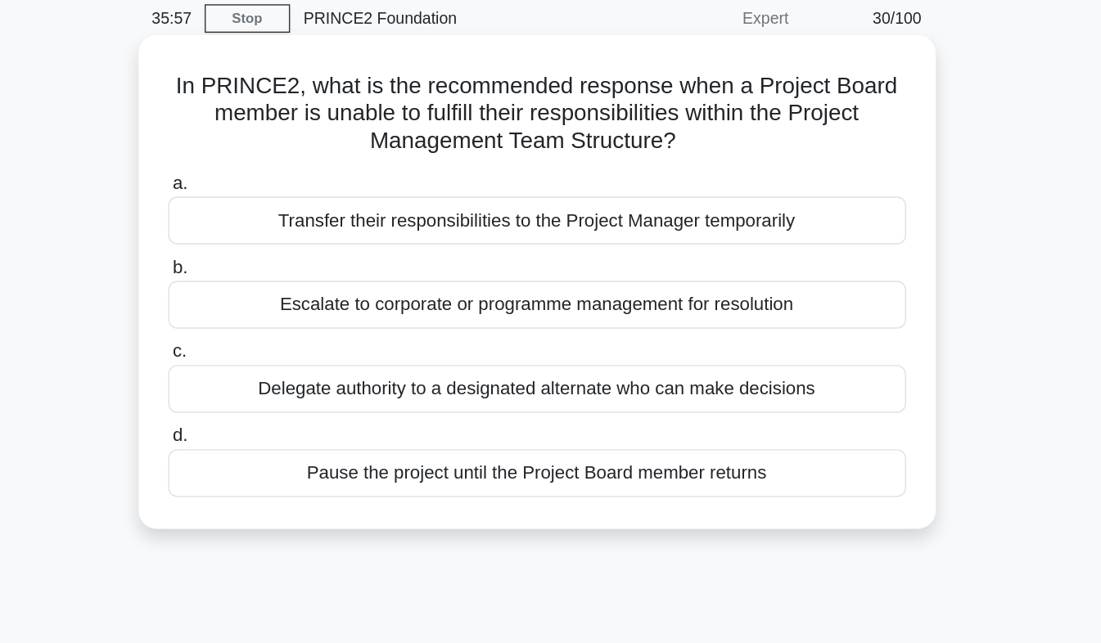
click at [766, 297] on div "Escalate to corporate or programme management for resolution" at bounding box center [551, 285] width 530 height 34
click at [286, 264] on input "b. Escalate to corporate or programme management for resolution" at bounding box center [286, 259] width 0 height 11
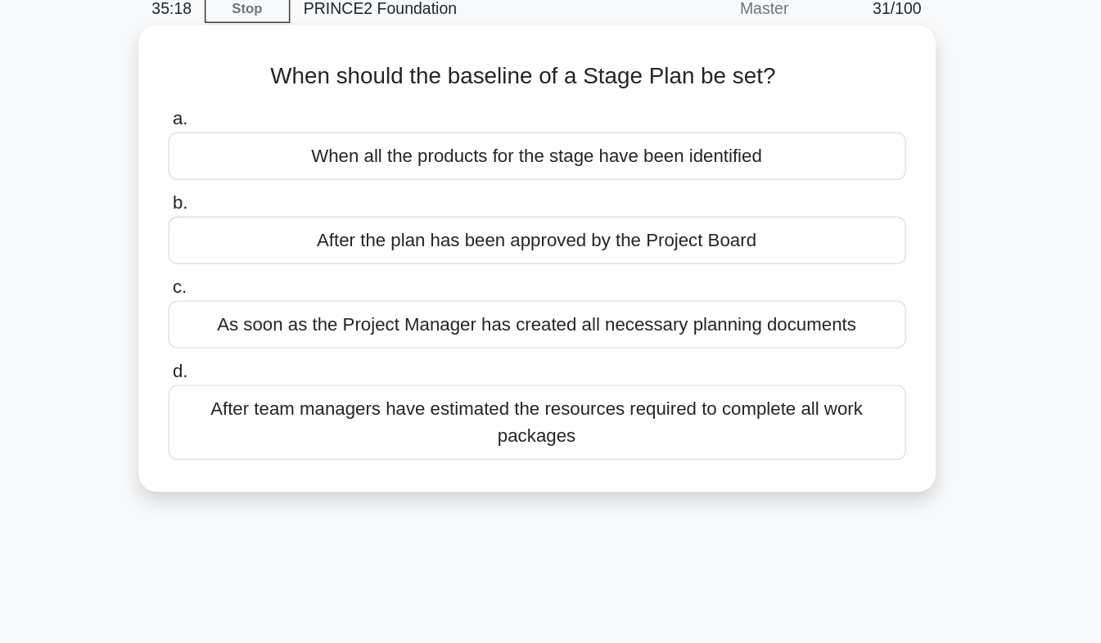
click at [749, 198] on div "When all the products for the stage have been identified" at bounding box center [551, 186] width 530 height 34
click at [286, 164] on input "a. When all the products for the stage have been identified" at bounding box center [286, 159] width 0 height 11
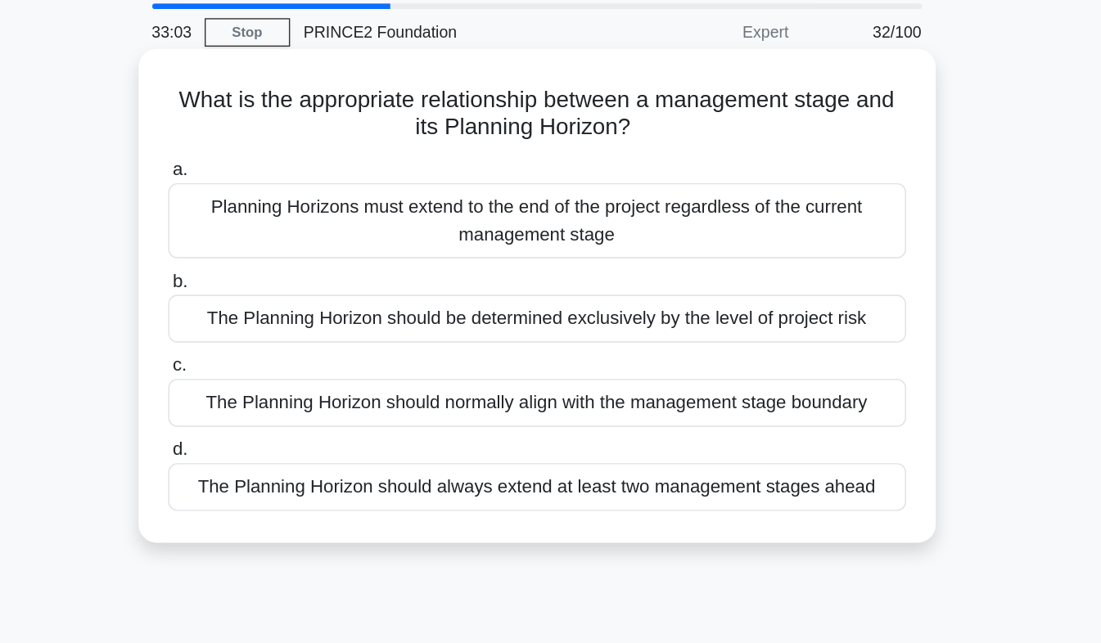
click at [785, 289] on div "The Planning Horizon should be determined exclusively by the level of project r…" at bounding box center [551, 285] width 530 height 34
click at [286, 264] on input "b. The Planning Horizon should be determined exclusively by the level of projec…" at bounding box center [286, 259] width 0 height 11
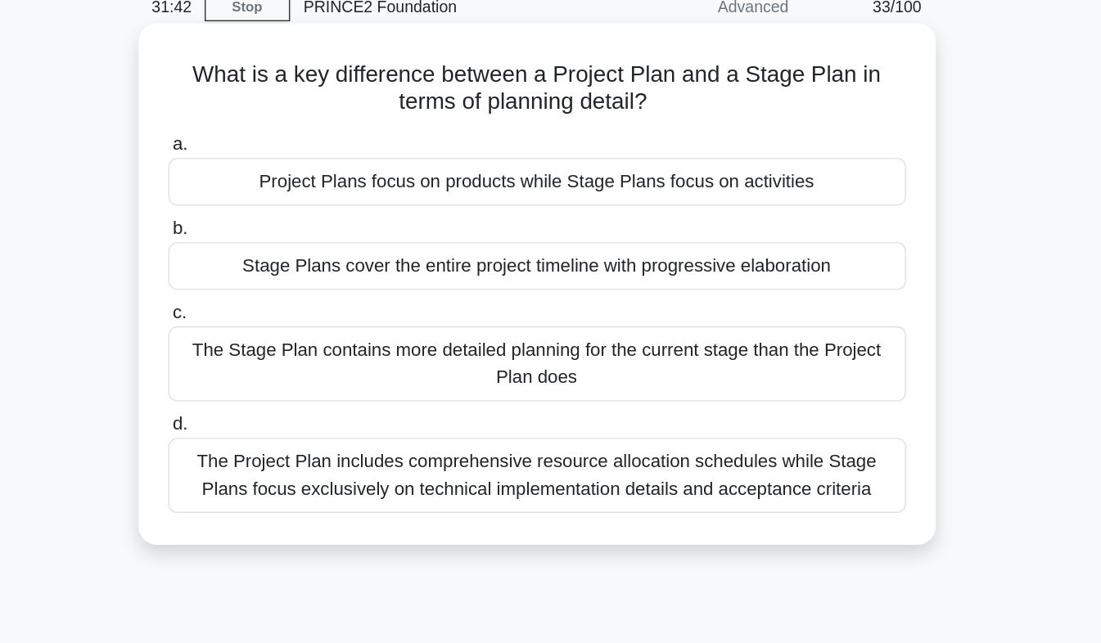
click at [744, 214] on div "Project Plans focus on products while Stage Plans focus on activities" at bounding box center [551, 205] width 530 height 34
click at [286, 184] on input "a. Project Plans focus on products while Stage Plans focus on activities" at bounding box center [286, 178] width 0 height 11
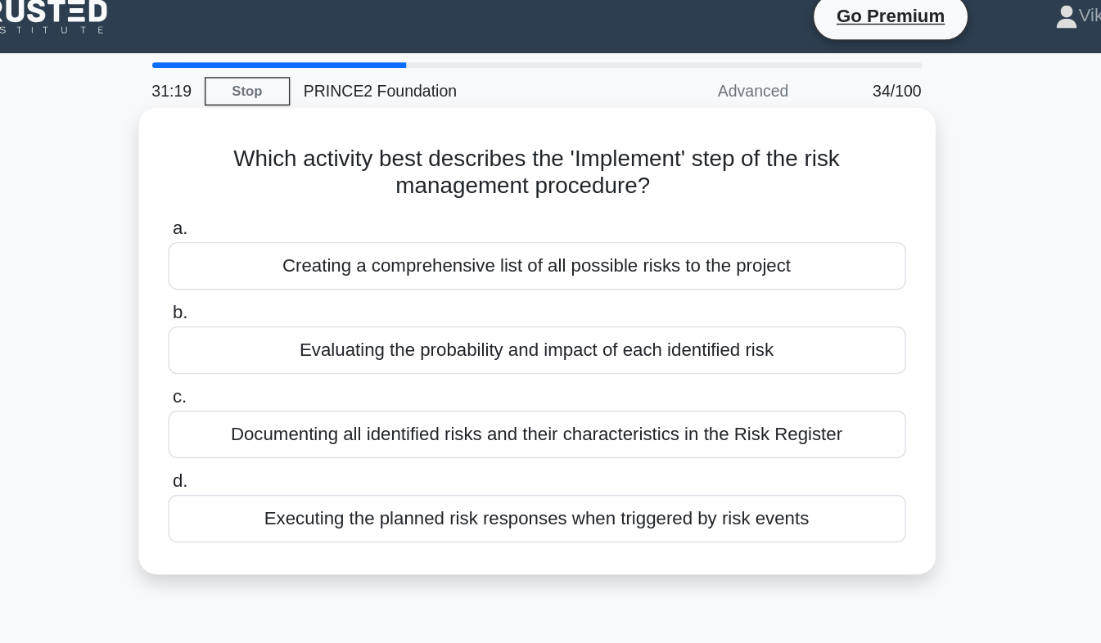
click at [767, 395] on div "Executing the planned risk responses when triggered by risk events" at bounding box center [551, 387] width 530 height 34
click at [286, 366] on input "d. Executing the planned risk responses when triggered by risk events" at bounding box center [286, 360] width 0 height 11
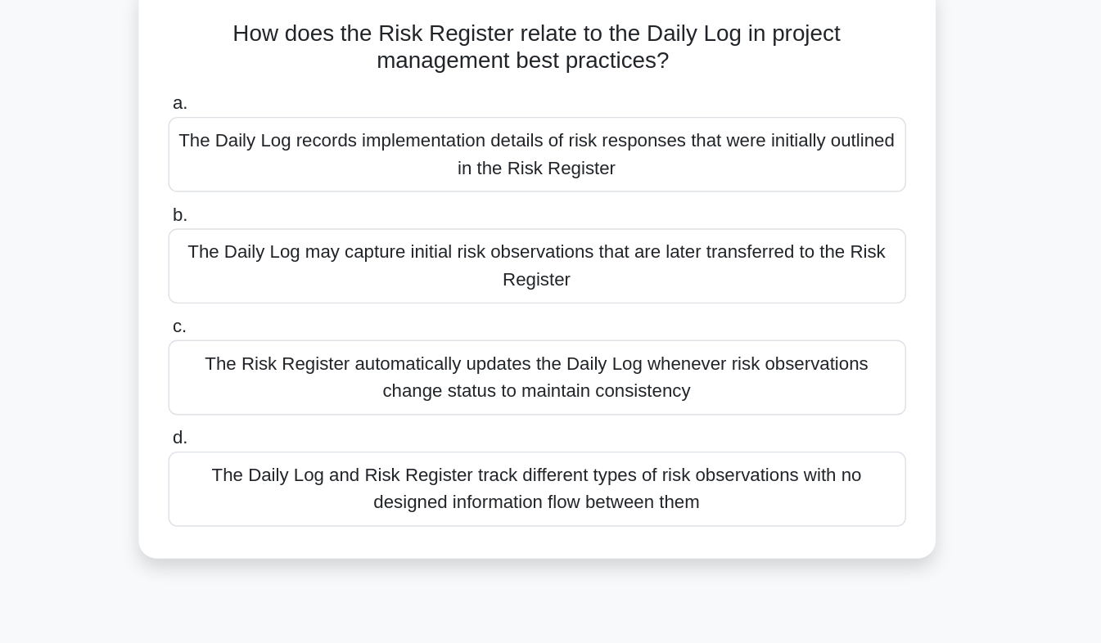
click at [754, 299] on div "The Daily Log may capture initial risk observations that are later transferred …" at bounding box center [551, 295] width 530 height 54
click at [286, 264] on input "b. The Daily Log may capture initial risk observations that are later transferr…" at bounding box center [286, 259] width 0 height 11
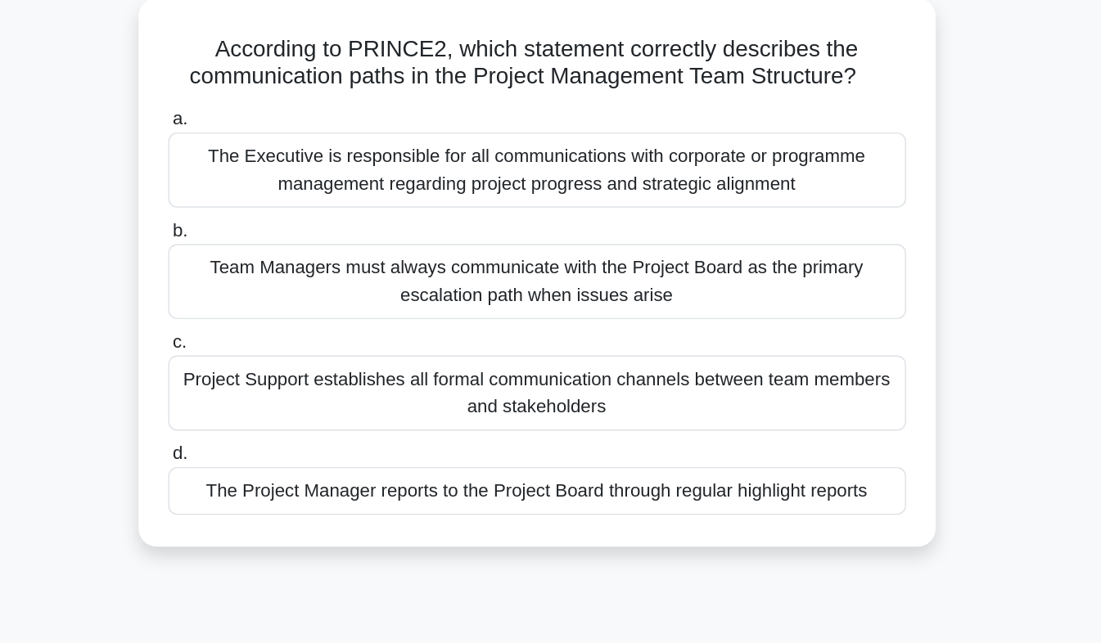
click at [777, 457] on div "The Project Manager reports to the Project Board through regular highlight repo…" at bounding box center [551, 446] width 530 height 34
click at [286, 425] on input "d. The Project Manager reports to the Project Board through regular highlight r…" at bounding box center [286, 419] width 0 height 11
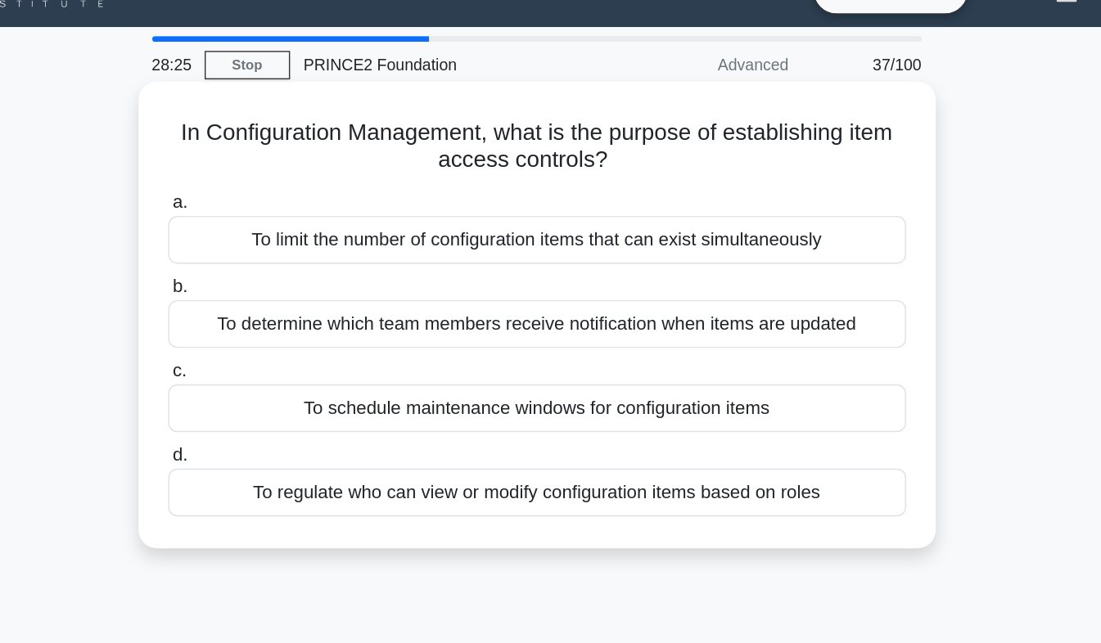
click at [776, 396] on div "To regulate who can view or modify configuration items based on roles" at bounding box center [551, 387] width 530 height 34
click at [286, 366] on input "d. To regulate who can view or modify configuration items based on roles" at bounding box center [286, 360] width 0 height 11
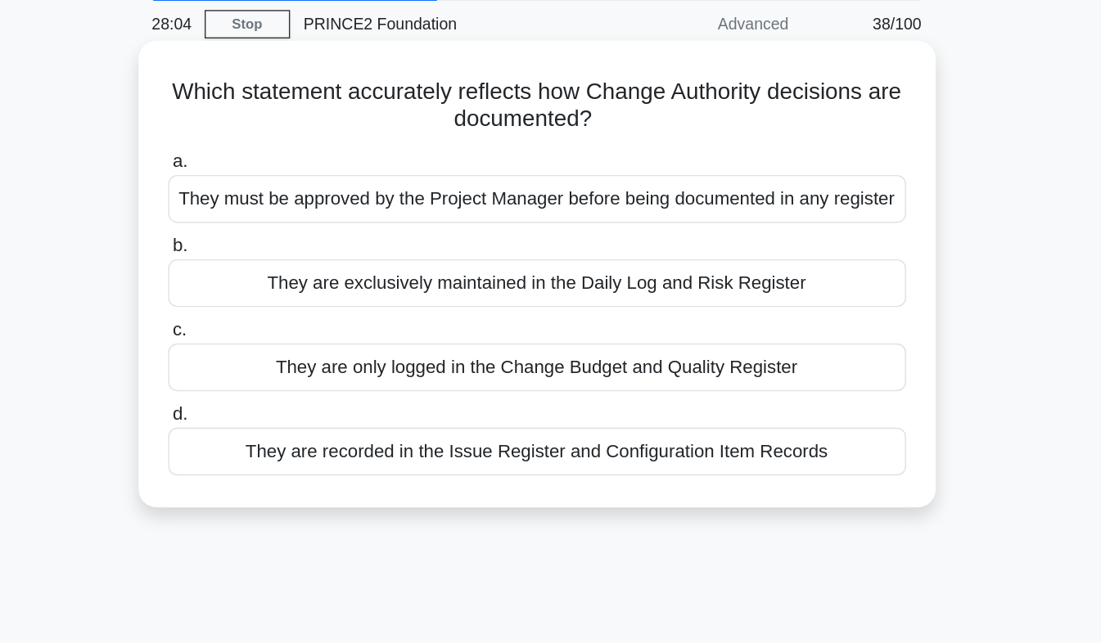
click at [779, 396] on div "They are recorded in the Issue Register and Configuration Item Records" at bounding box center [551, 387] width 530 height 34
click at [286, 366] on input "d. They are recorded in the Issue Register and Configuration Item Records" at bounding box center [286, 360] width 0 height 11
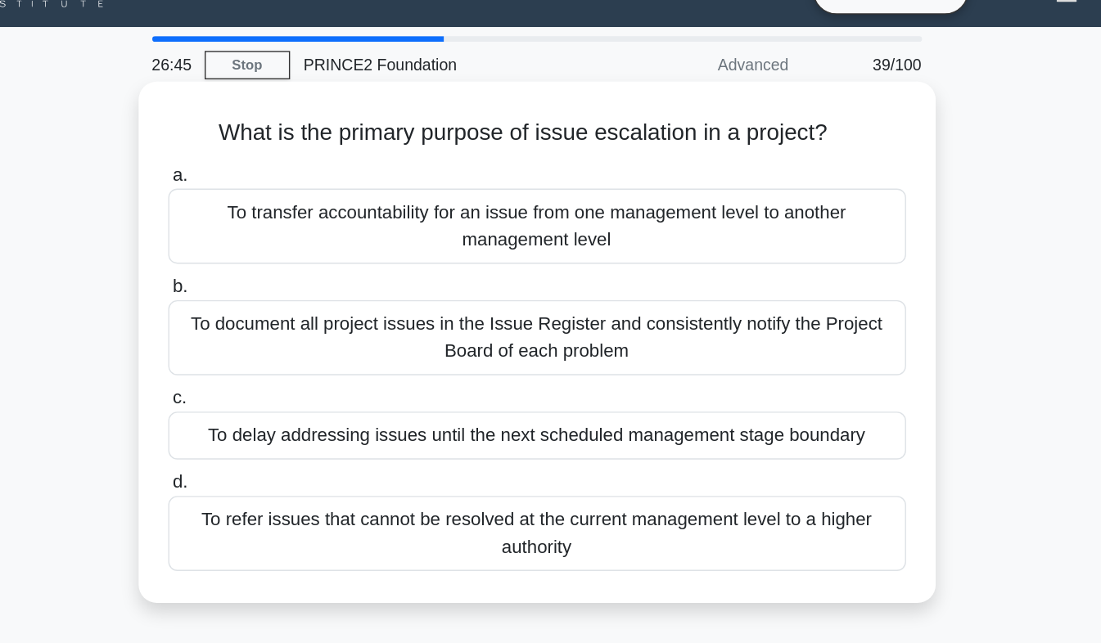
click at [768, 422] on div "To refer issues that cannot be resolved at the current management level to a hi…" at bounding box center [551, 416] width 530 height 54
click at [286, 385] on input "d. To refer issues that cannot be resolved at the current management level to a…" at bounding box center [286, 380] width 0 height 11
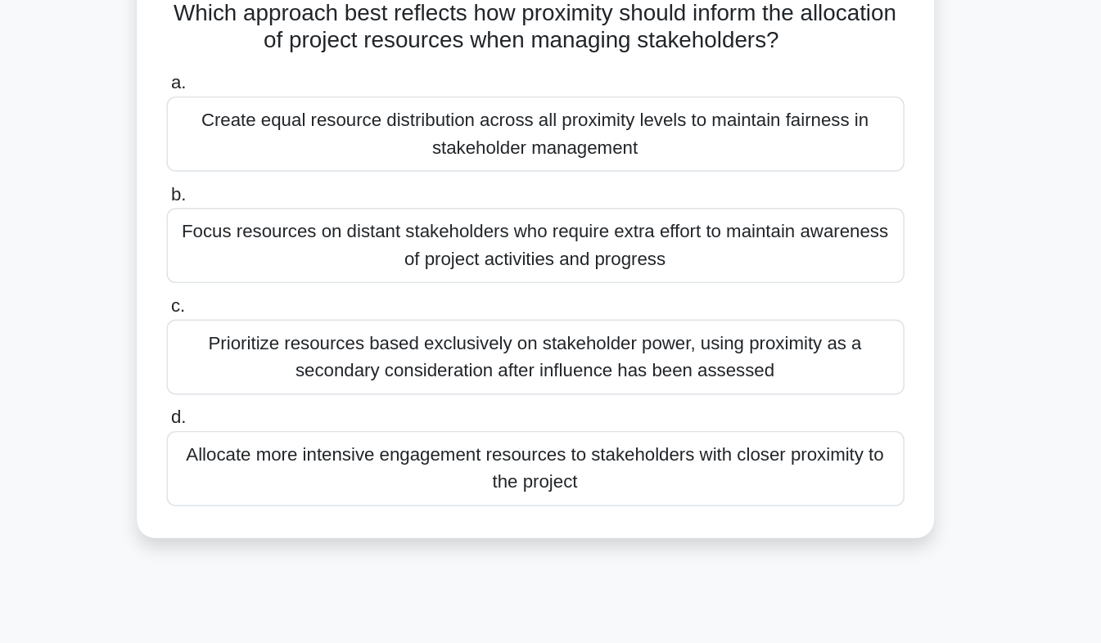
click at [770, 469] on div "Allocate more intensive engagement resources to stakeholders with closer proxim…" at bounding box center [551, 456] width 530 height 54
click at [286, 425] on input "d. Allocate more intensive engagement resources to stakeholders with closer pro…" at bounding box center [286, 419] width 0 height 11
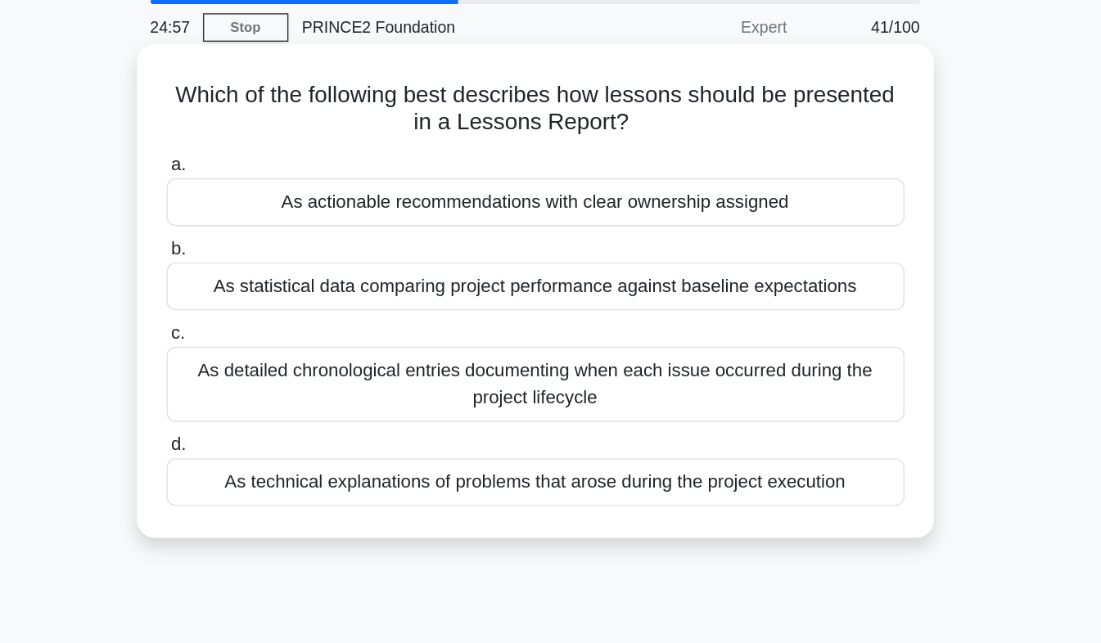
click at [790, 274] on div "As statistical data comparing project performance against baseline expectations" at bounding box center [551, 266] width 530 height 34
click at [286, 245] on input "b. As statistical data comparing project performance against baseline expectati…" at bounding box center [286, 239] width 0 height 11
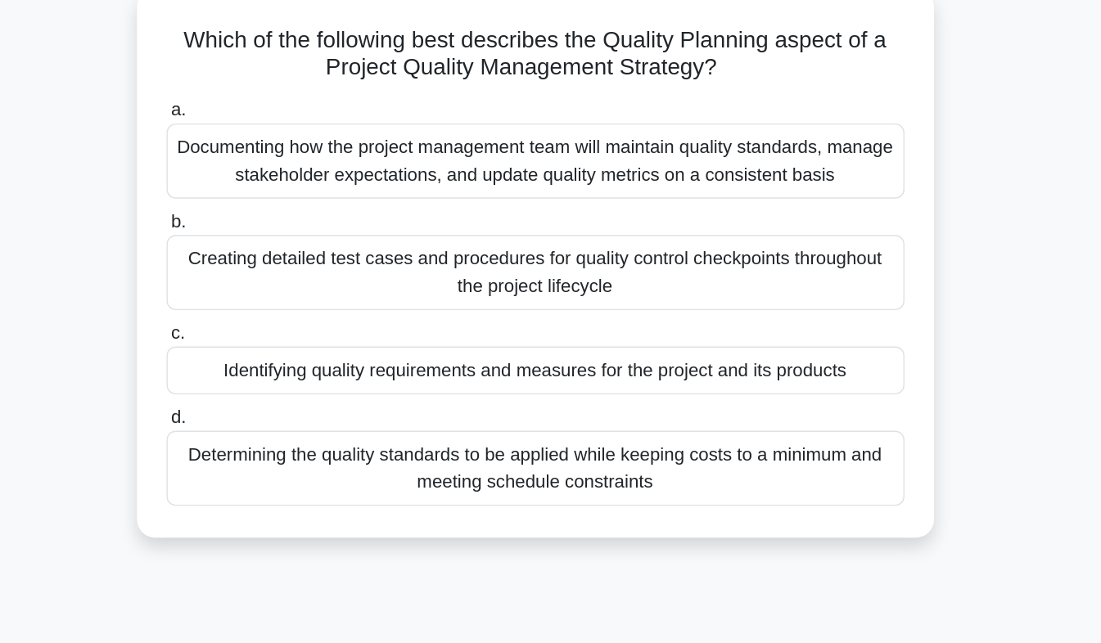
click at [779, 302] on div "Creating detailed test cases and procedures for quality control checkpoints thr…" at bounding box center [551, 295] width 530 height 54
click at [286, 264] on input "b. Creating detailed test cases and procedures for quality control checkpoints …" at bounding box center [286, 259] width 0 height 11
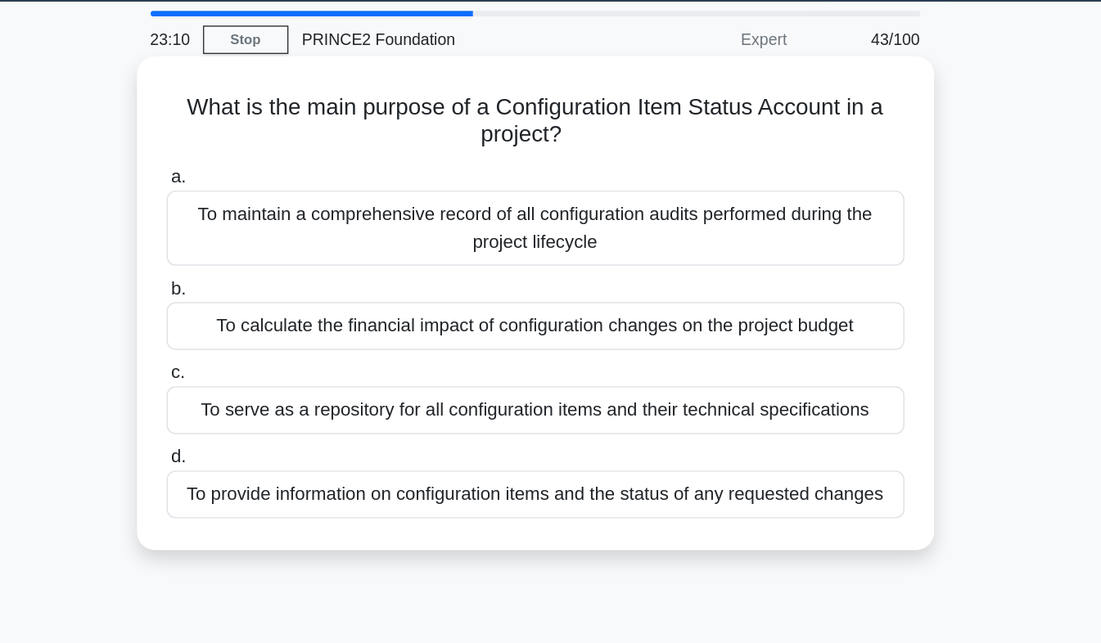
click at [774, 415] on div "To provide information on configuration items and the status of any requested c…" at bounding box center [551, 406] width 530 height 34
click at [286, 385] on input "d. To provide information on configuration items and the status of any requeste…" at bounding box center [286, 380] width 0 height 11
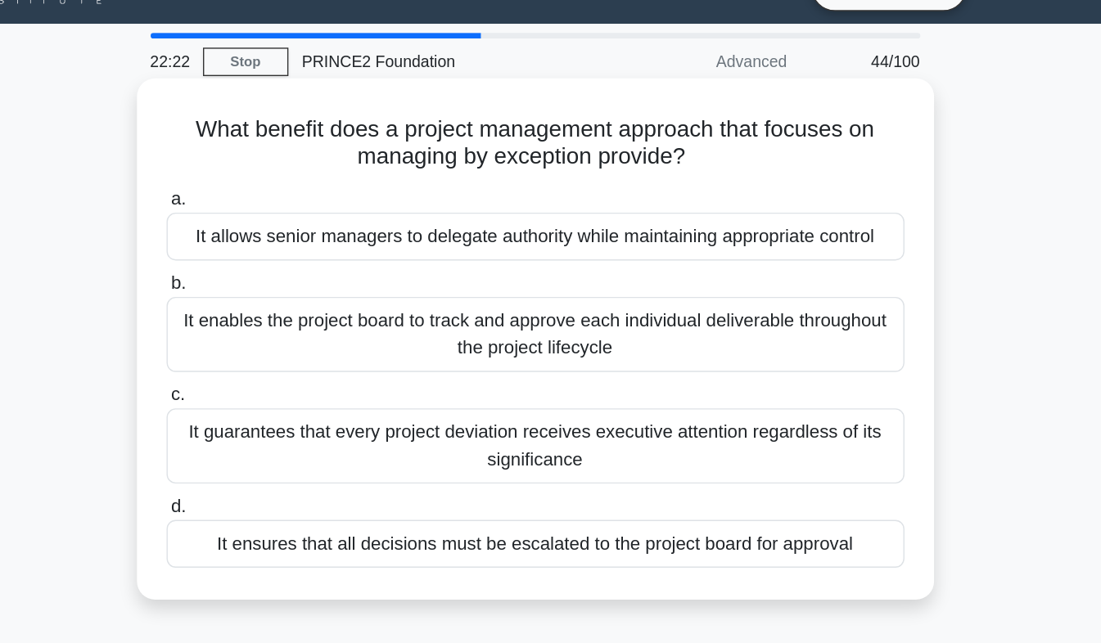
click at [770, 210] on div "It allows senior managers to delegate authority while maintaining appropriate c…" at bounding box center [551, 205] width 530 height 34
click at [286, 184] on input "a. It allows senior managers to delegate authority while maintaining appropriat…" at bounding box center [286, 178] width 0 height 11
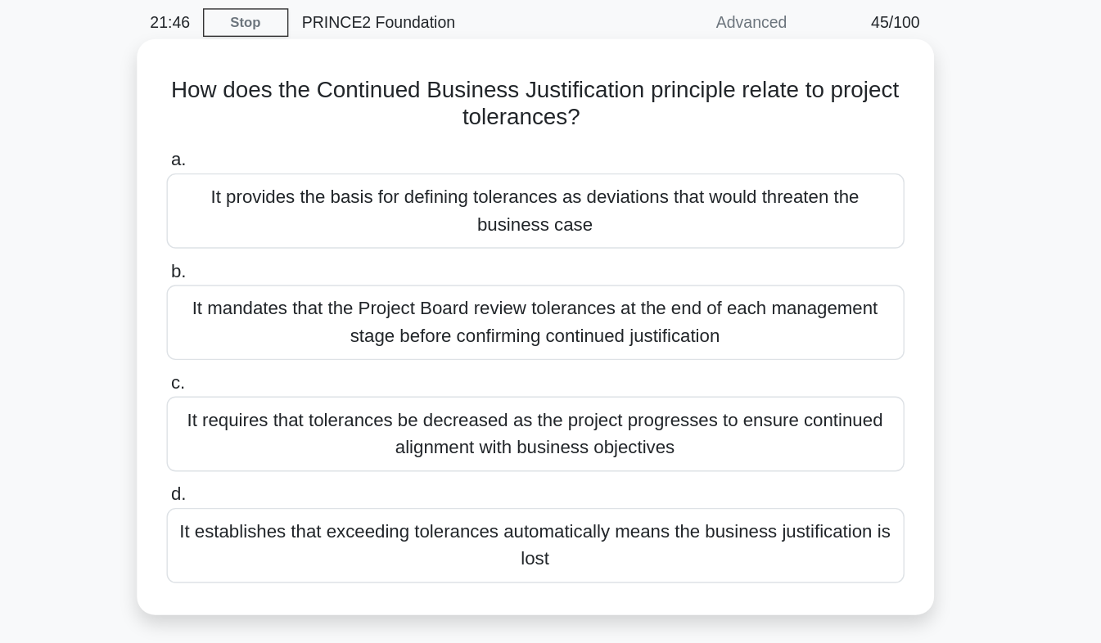
click at [749, 305] on div "It mandates that the Project Board review tolerances at the end of each managem…" at bounding box center [551, 295] width 530 height 54
click at [286, 264] on input "b. It mandates that the Project Board review tolerances at the end of each mana…" at bounding box center [286, 259] width 0 height 11
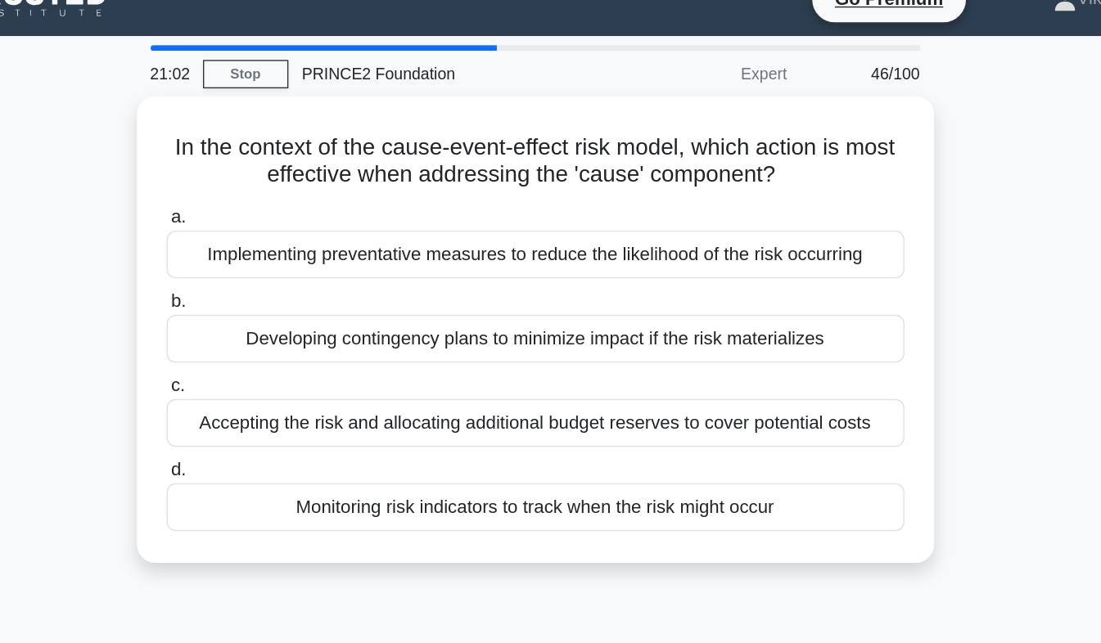
click at [939, 300] on div "In the context of the cause-event-effect risk model, which action is most effec…" at bounding box center [550, 273] width 933 height 355
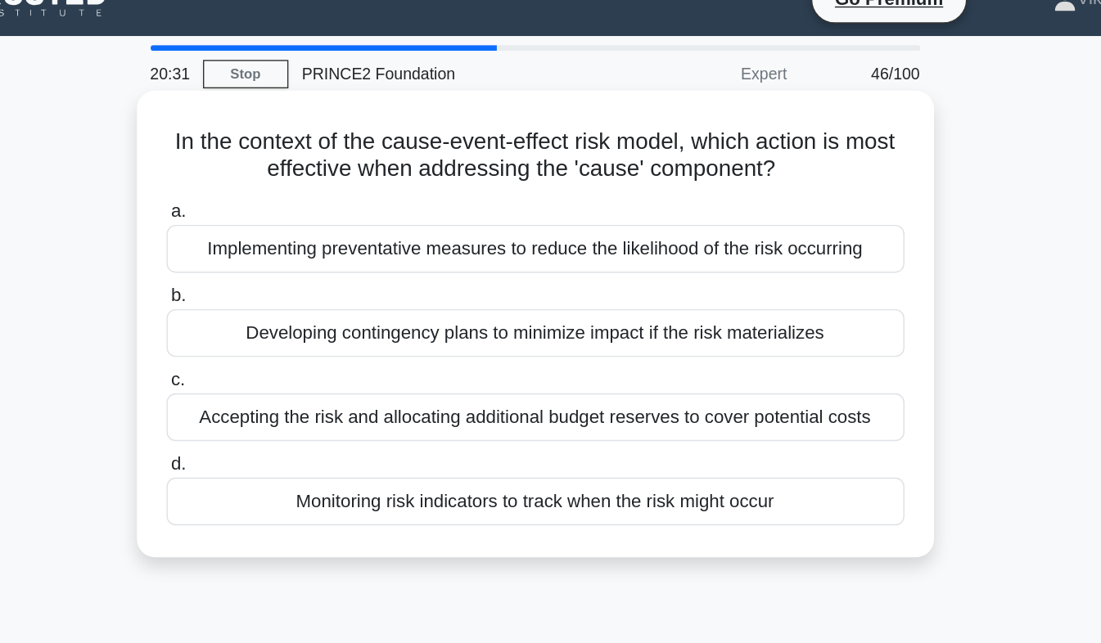
click at [757, 267] on div "Developing contingency plans to minimize impact if the risk materializes" at bounding box center [551, 266] width 530 height 34
click at [286, 245] on input "b. Developing contingency plans to minimize impact if the risk materializes" at bounding box center [286, 239] width 0 height 11
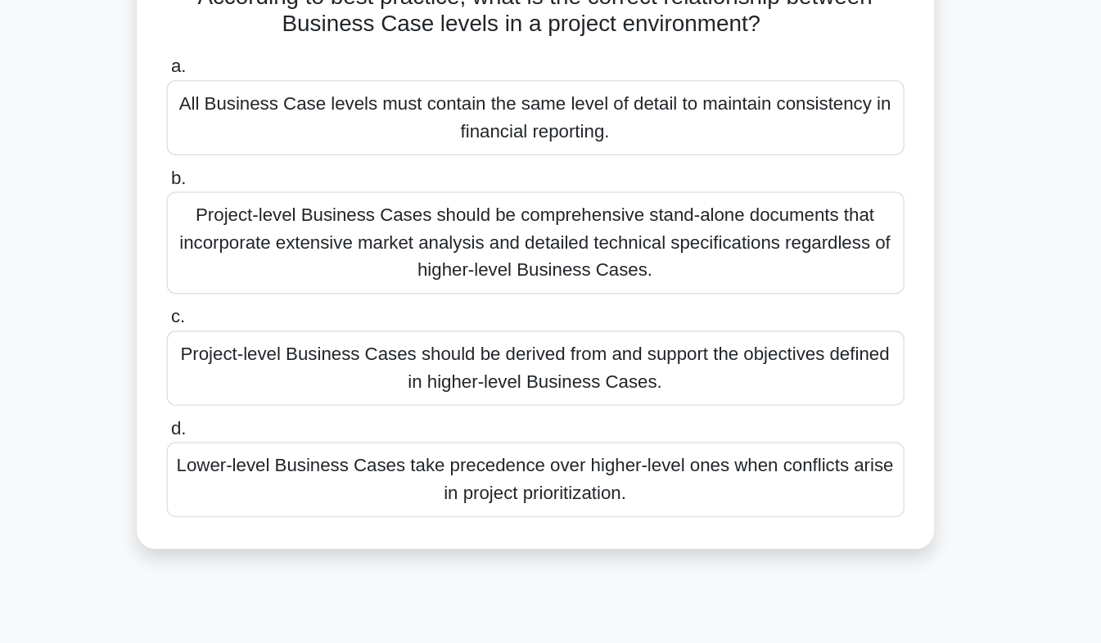
click at [787, 404] on div "Project-level Business Cases should be derived from and support the objectives …" at bounding box center [551, 395] width 530 height 54
click at [286, 364] on input "c. Project-level Business Cases should be derived from and support the objectiv…" at bounding box center [286, 358] width 0 height 11
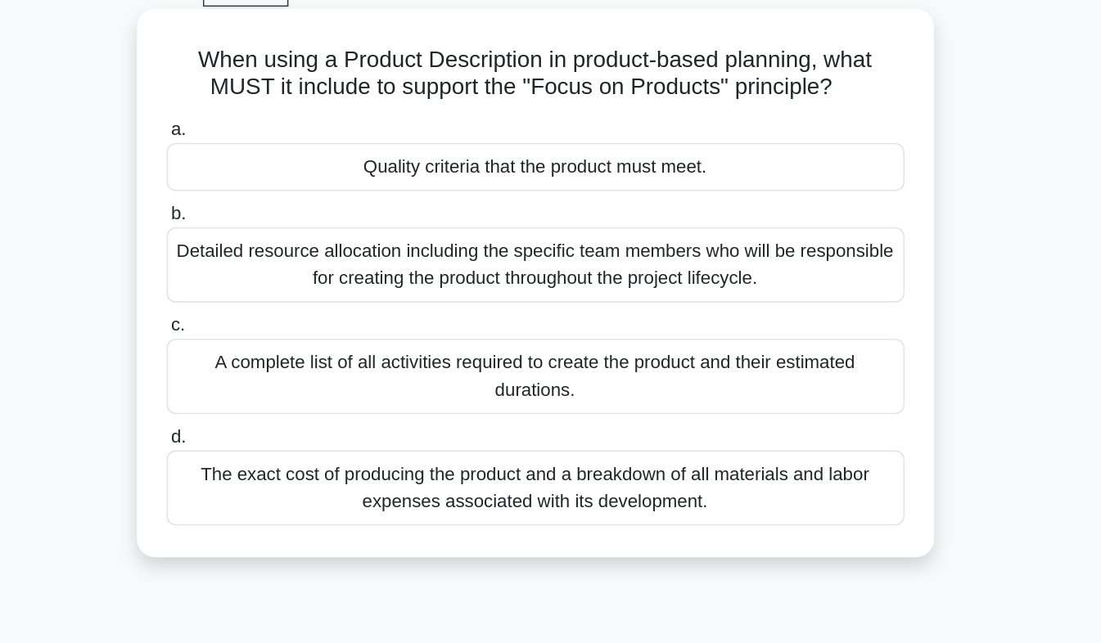
click at [790, 360] on div "A complete list of all activities required to create the product and their esti…" at bounding box center [551, 356] width 530 height 54
click at [286, 325] on input "c. A complete list of all activities required to create the product and their e…" at bounding box center [286, 319] width 0 height 11
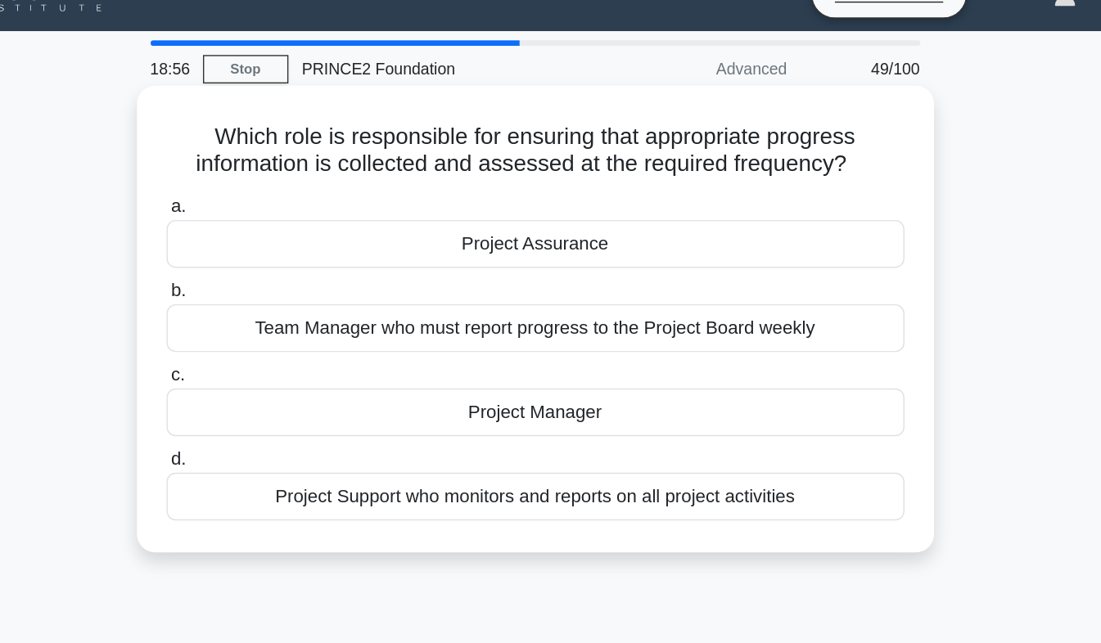
click at [773, 330] on div "Project Manager" at bounding box center [551, 326] width 530 height 34
click at [286, 305] on input "c. Project Manager" at bounding box center [286, 300] width 0 height 11
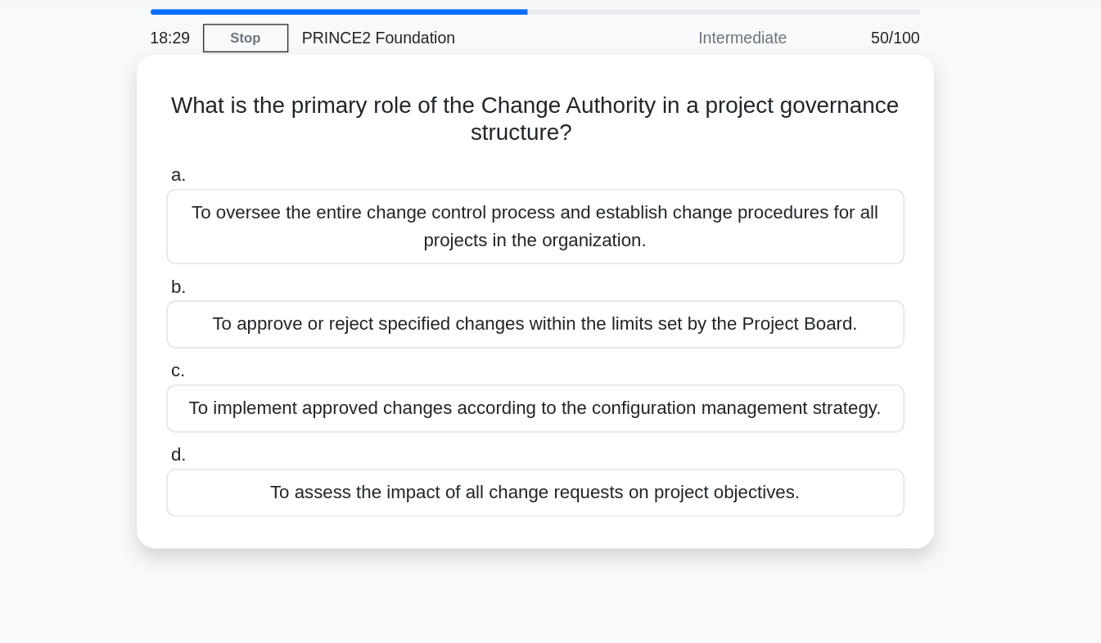
click at [784, 294] on div "To approve or reject specified changes within the limits set by the Project Boa…" at bounding box center [551, 285] width 530 height 34
click at [286, 264] on input "b. To approve or reject specified changes within the limits set by the Project …" at bounding box center [286, 259] width 0 height 11
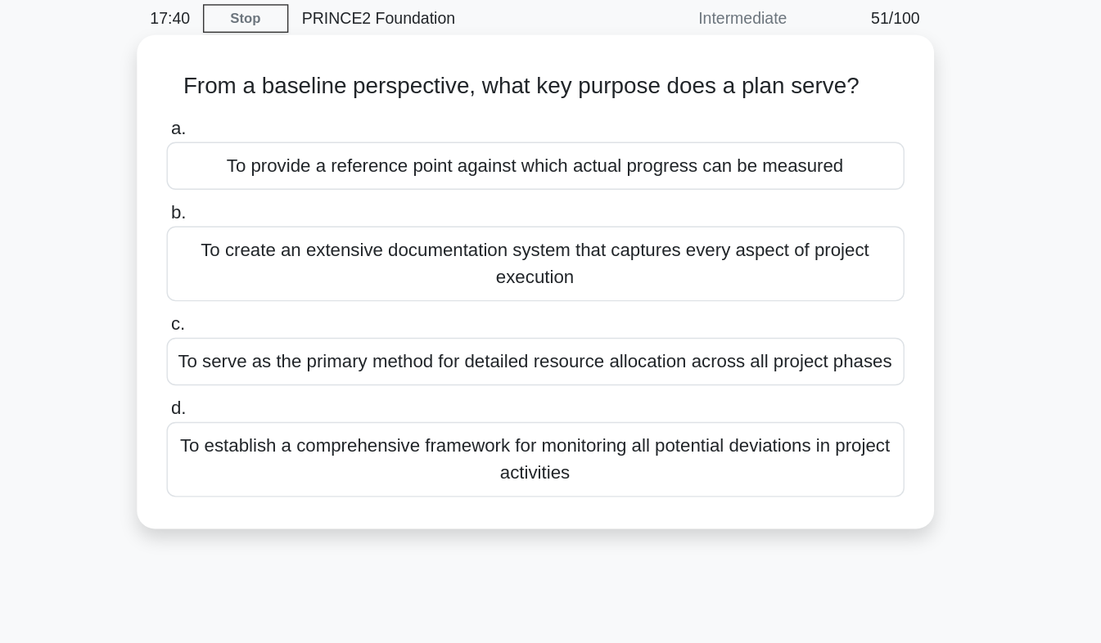
click at [784, 183] on div "To provide a reference point against which actual progress can be measured" at bounding box center [551, 186] width 530 height 34
click at [286, 164] on input "a. To provide a reference point against which actual progress can be measured" at bounding box center [286, 159] width 0 height 11
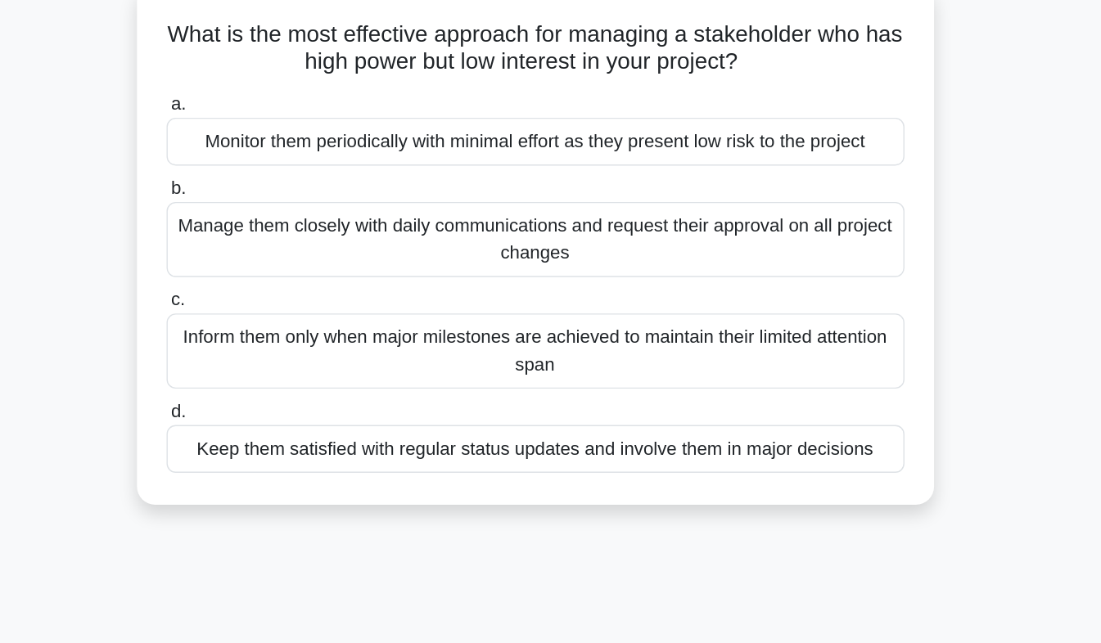
click at [308, 442] on div "Keep them satisfied with regular status updates and involve them in major decis…" at bounding box center [551, 426] width 530 height 34
click at [286, 405] on input "d. Keep them satisfied with regular status updates and involve them in major de…" at bounding box center [286, 399] width 0 height 11
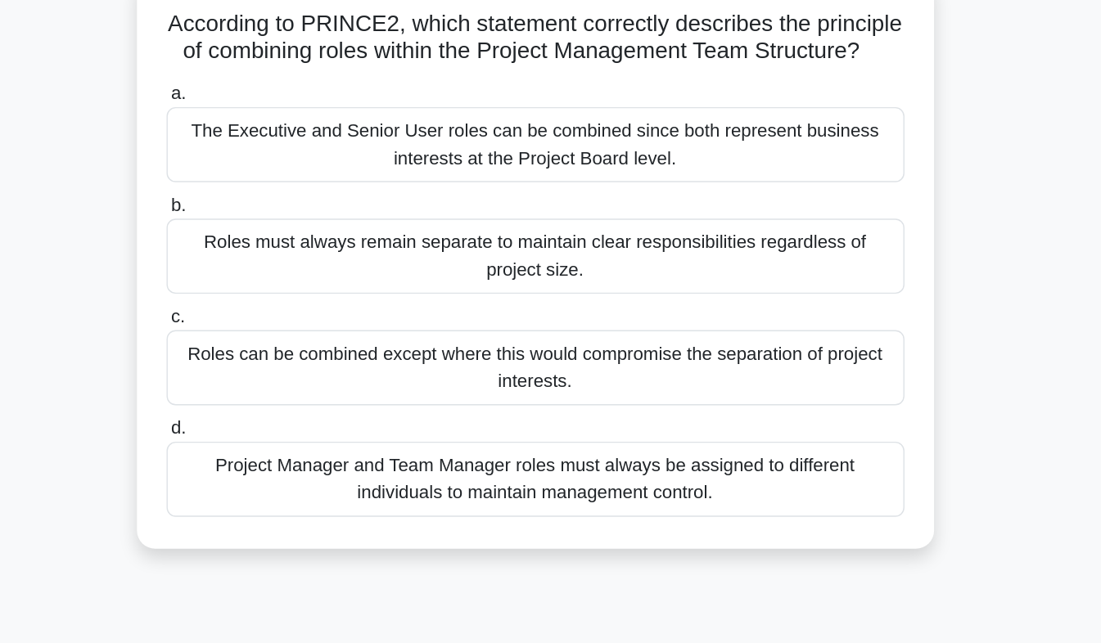
click at [772, 395] on div "Roles can be combined except where this would compromise the separation of proj…" at bounding box center [551, 376] width 530 height 54
click at [286, 344] on input "c. Roles can be combined except where this would compromise the separation of p…" at bounding box center [286, 339] width 0 height 11
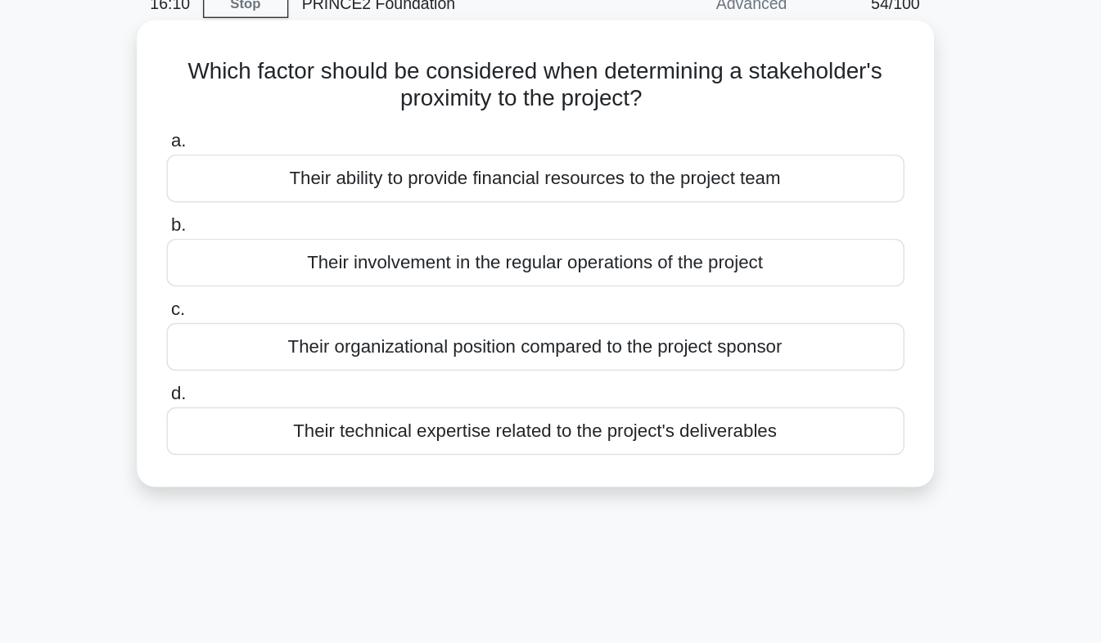
click at [770, 277] on div "Their involvement in the regular operations of the project" at bounding box center [551, 266] width 530 height 34
click at [286, 245] on input "b. Their involvement in the regular operations of the project" at bounding box center [286, 239] width 0 height 11
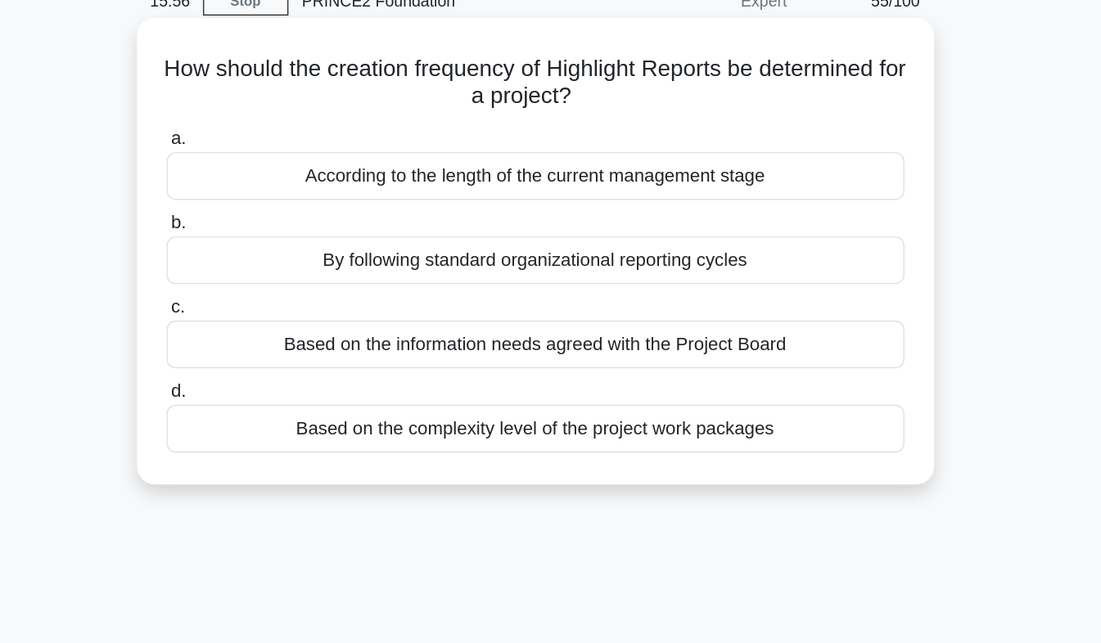
click at [745, 394] on div "Based on the complexity level of the project work packages" at bounding box center [551, 387] width 530 height 34
click at [286, 366] on input "d. Based on the complexity level of the project work packages" at bounding box center [286, 360] width 0 height 11
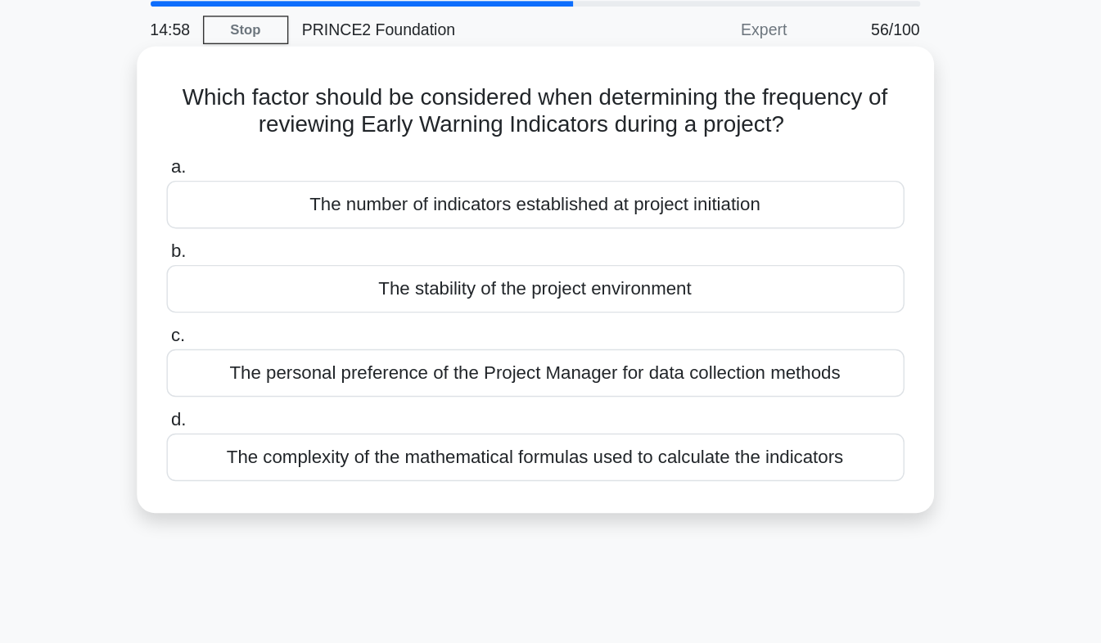
click at [747, 276] on div "The stability of the project environment" at bounding box center [551, 266] width 530 height 34
click at [286, 245] on input "b. The stability of the project environment" at bounding box center [286, 239] width 0 height 11
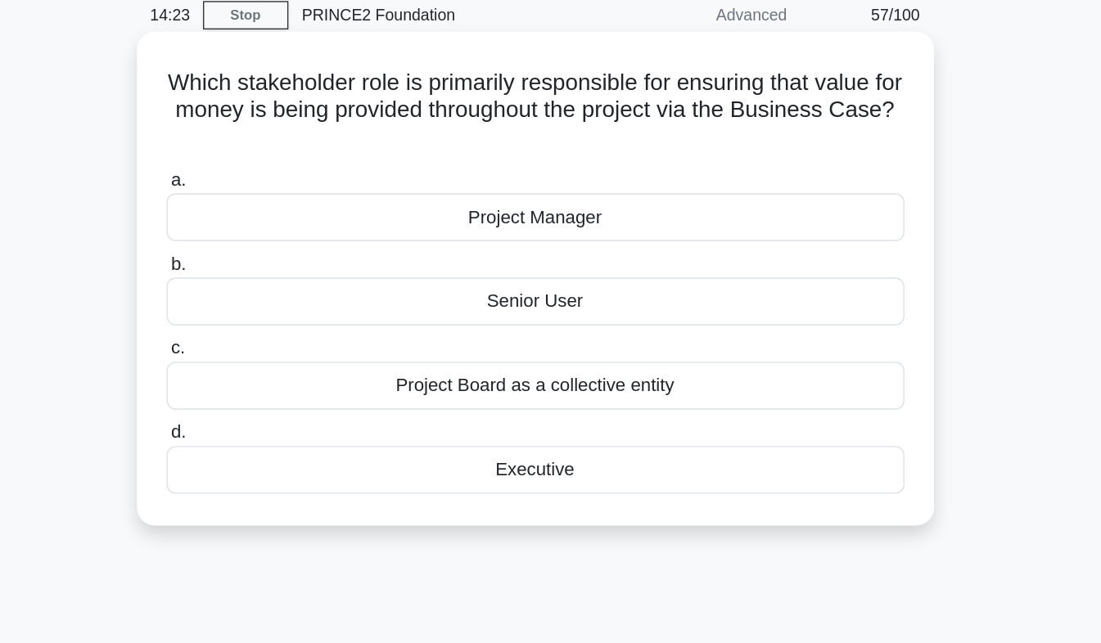
click at [731, 411] on div "Executive" at bounding box center [551, 406] width 530 height 34
click at [286, 385] on input "d. Executive" at bounding box center [286, 380] width 0 height 11
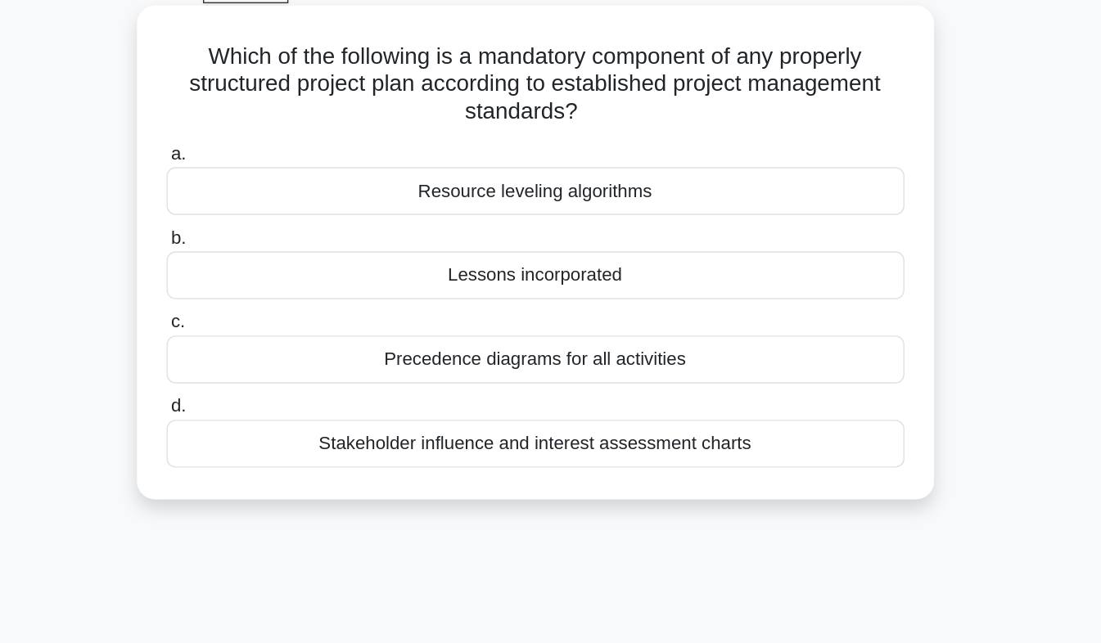
click at [784, 423] on div "Stakeholder influence and interest assessment charts" at bounding box center [551, 406] width 530 height 34
click at [286, 385] on input "d. Stakeholder influence and interest assessment charts" at bounding box center [286, 380] width 0 height 11
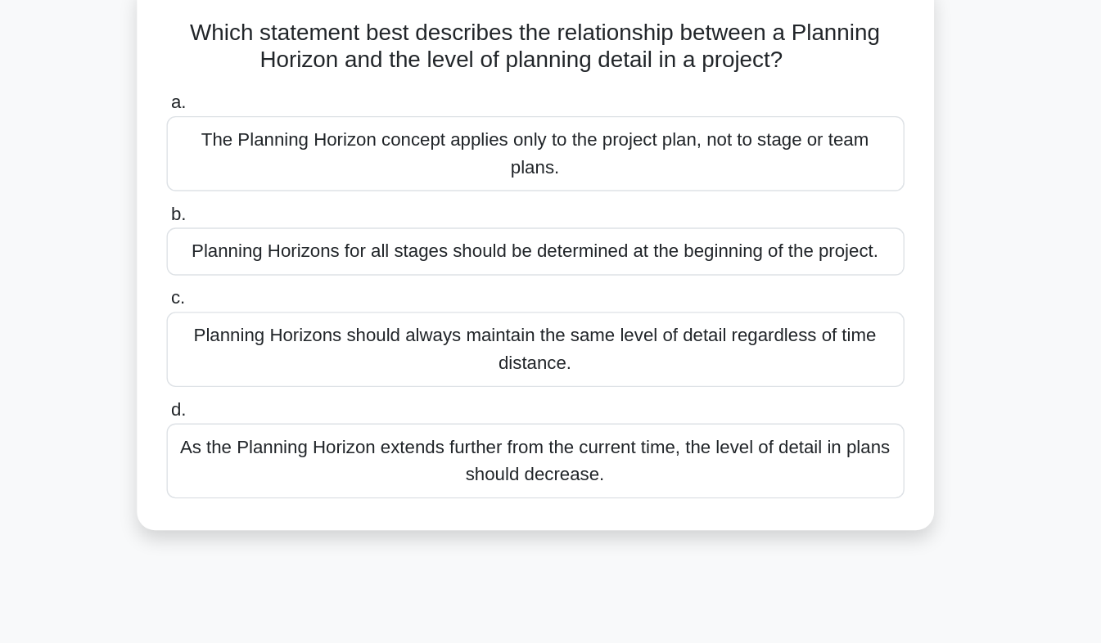
click at [775, 445] on div "As the Planning Horizon extends further from the current time, the level of det…" at bounding box center [551, 436] width 530 height 54
click at [286, 405] on input "d. As the Planning Horizon extends further from the current time, the level of …" at bounding box center [286, 399] width 0 height 11
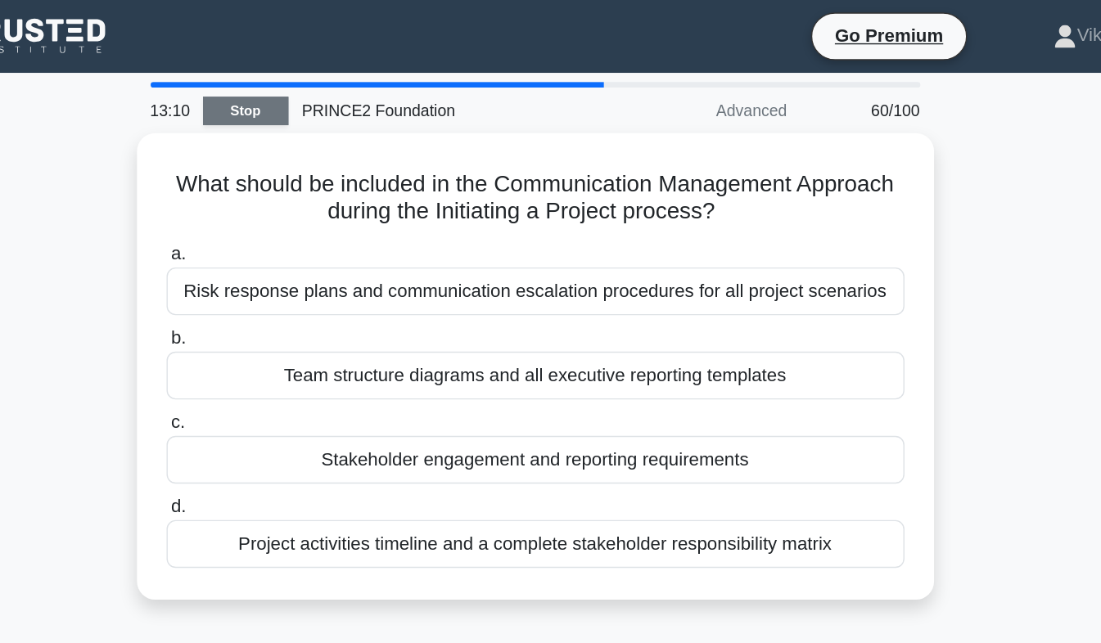
click at [349, 79] on link "Stop" at bounding box center [342, 80] width 61 height 20
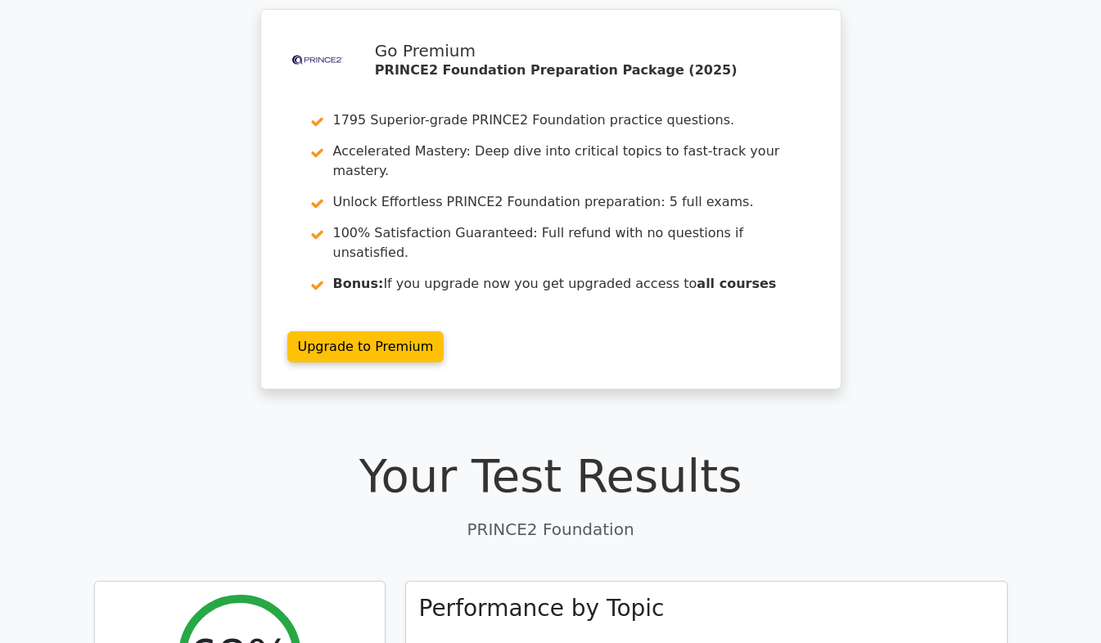
scroll to position [163, 0]
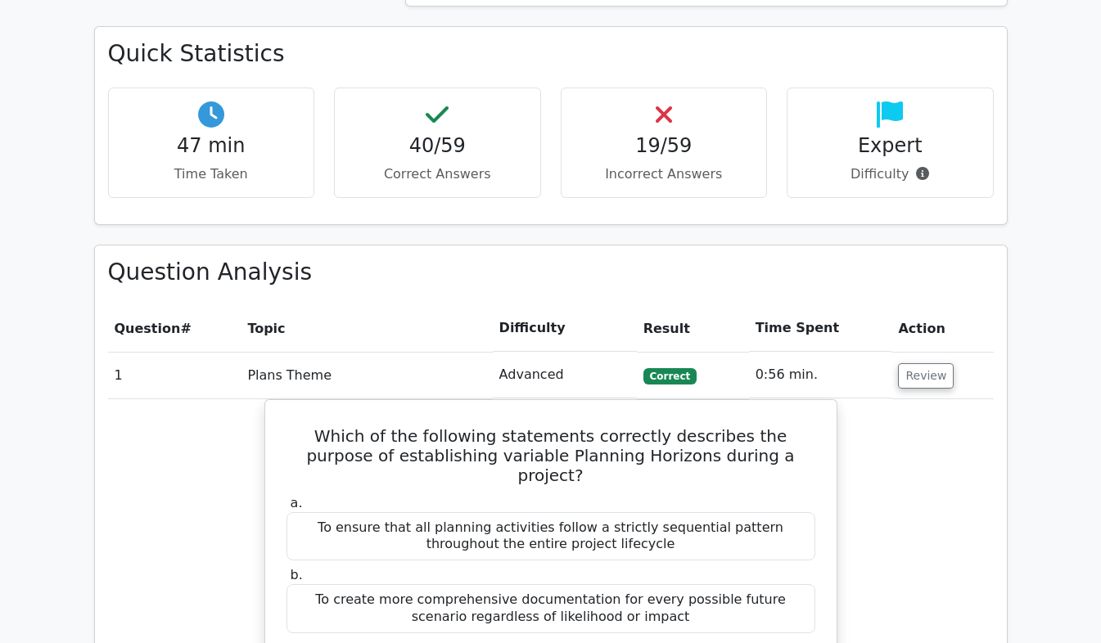
scroll to position [1140, 0]
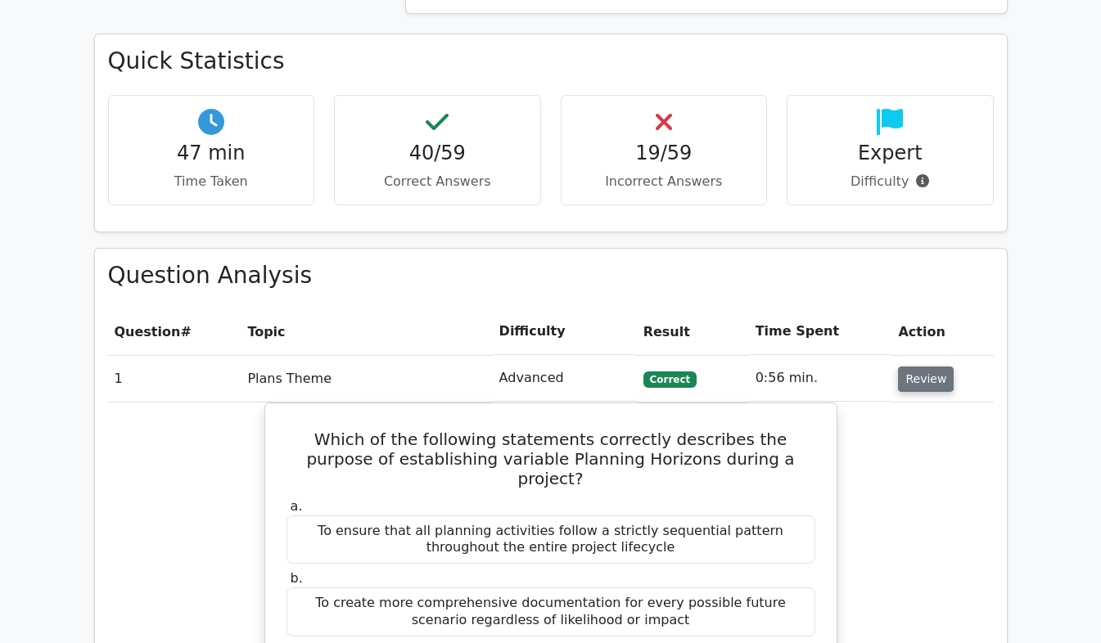
click at [930, 367] on button "Review" at bounding box center [926, 379] width 56 height 25
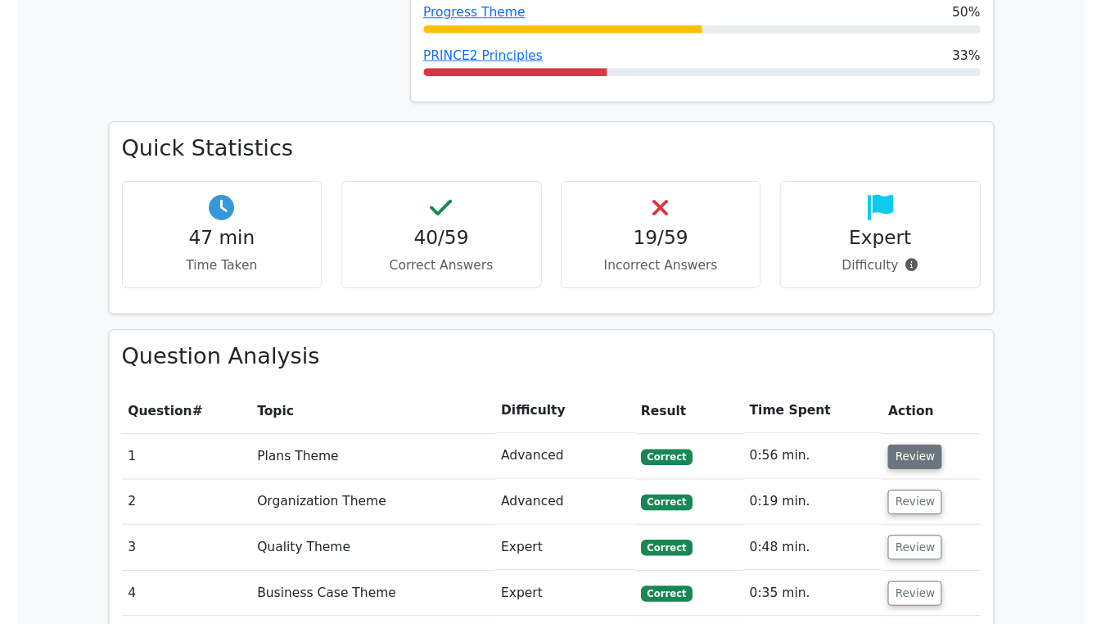
scroll to position [0, 0]
